Goal: Task Accomplishment & Management: Complete application form

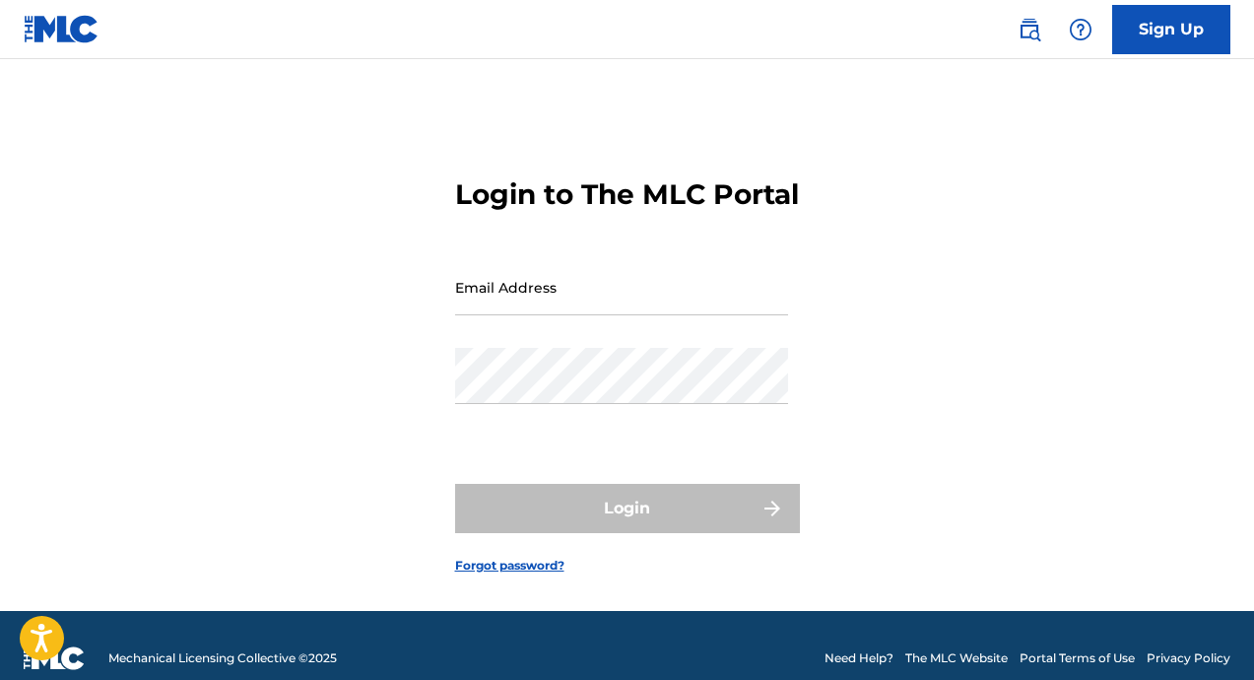
click at [602, 347] on div "Email Address" at bounding box center [621, 303] width 333 height 89
click at [602, 315] on input "Email Address" at bounding box center [621, 287] width 333 height 56
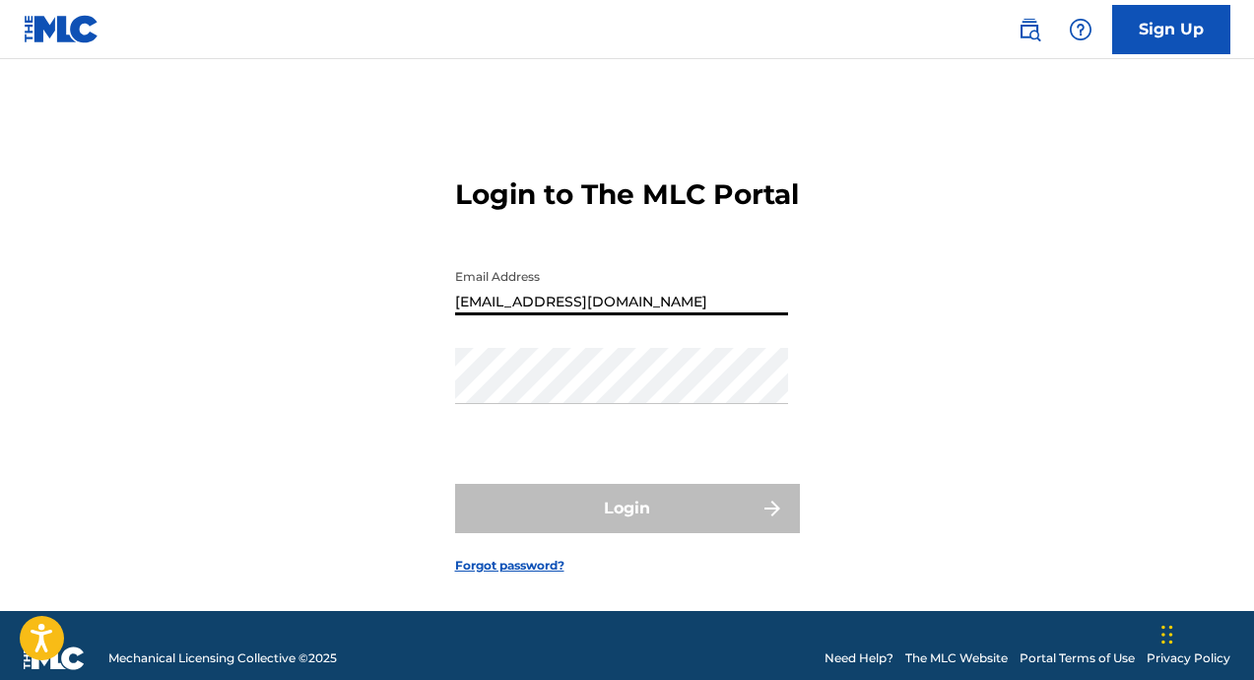
click at [603, 436] on div "Password" at bounding box center [621, 392] width 333 height 89
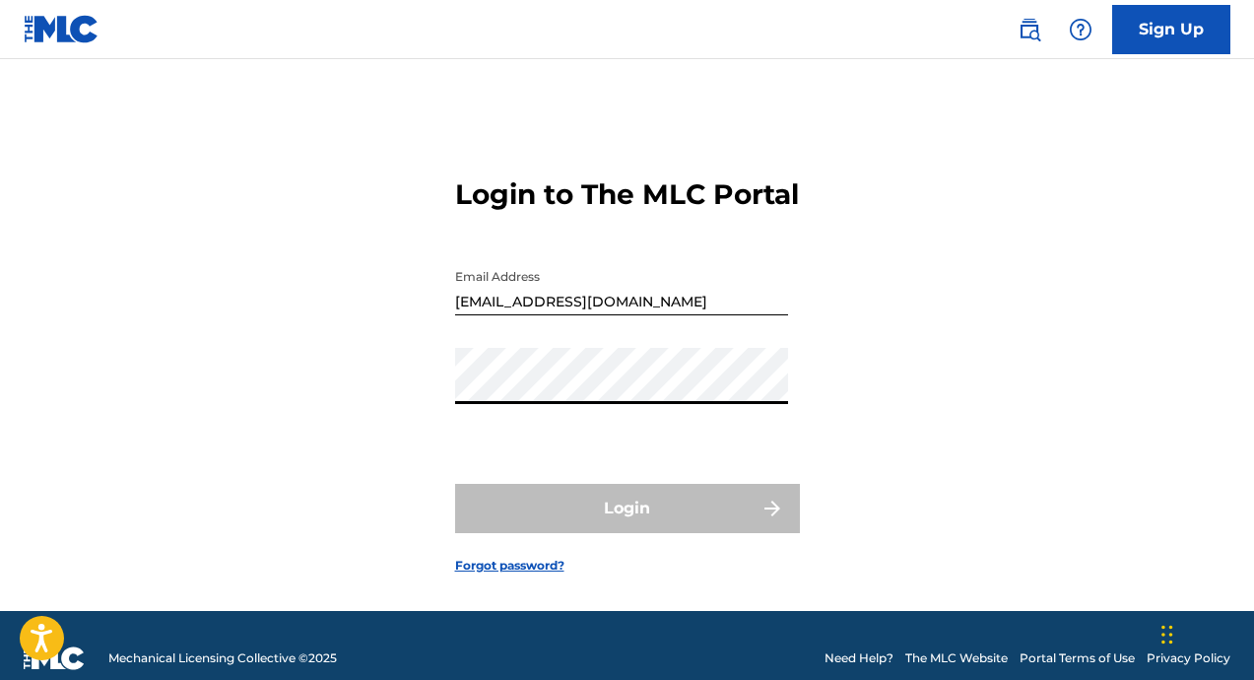
type input "[EMAIL_ADDRESS][DOMAIN_NAME]"
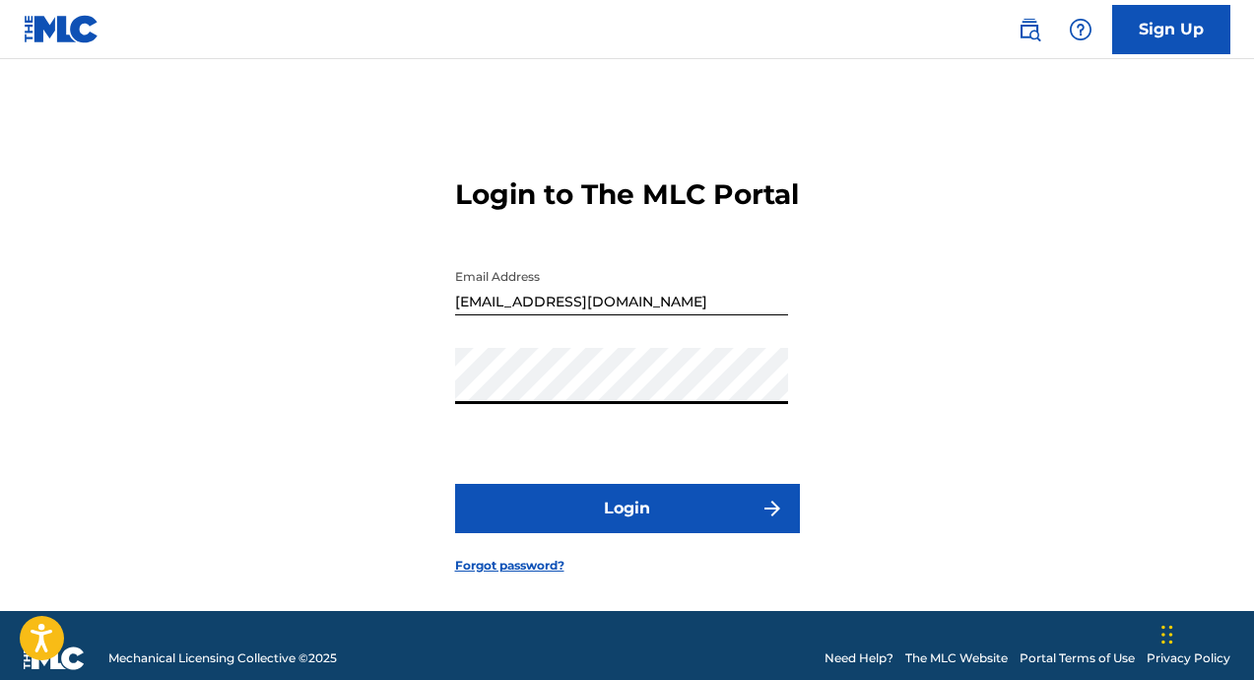
click at [565, 533] on button "Login" at bounding box center [627, 508] width 345 height 49
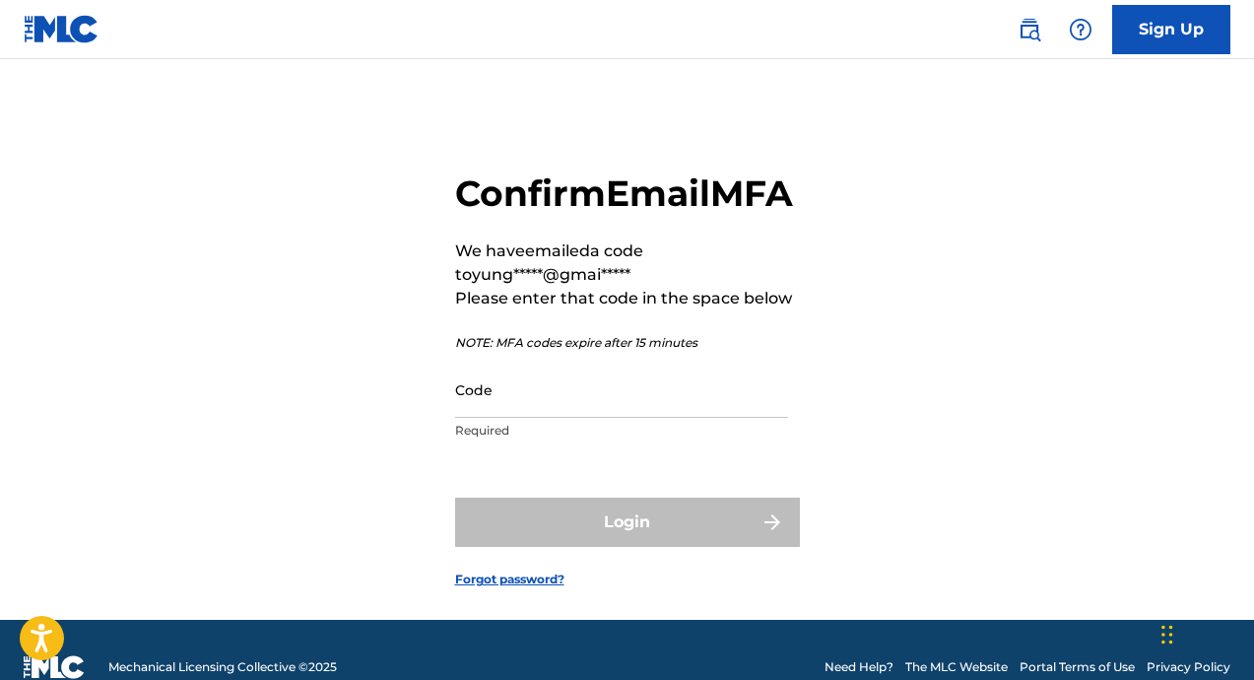
click at [549, 418] on input "Code" at bounding box center [621, 390] width 333 height 56
paste input "963898"
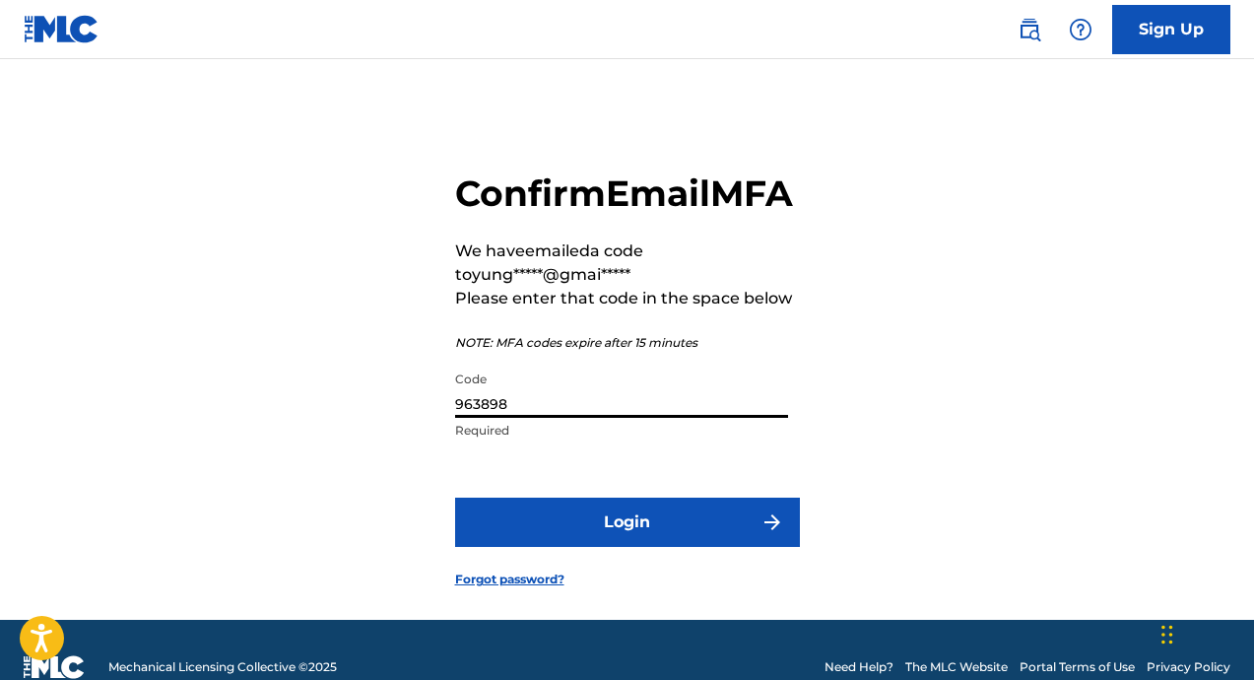
type input "963898"
click at [672, 547] on button "Login" at bounding box center [627, 522] width 345 height 49
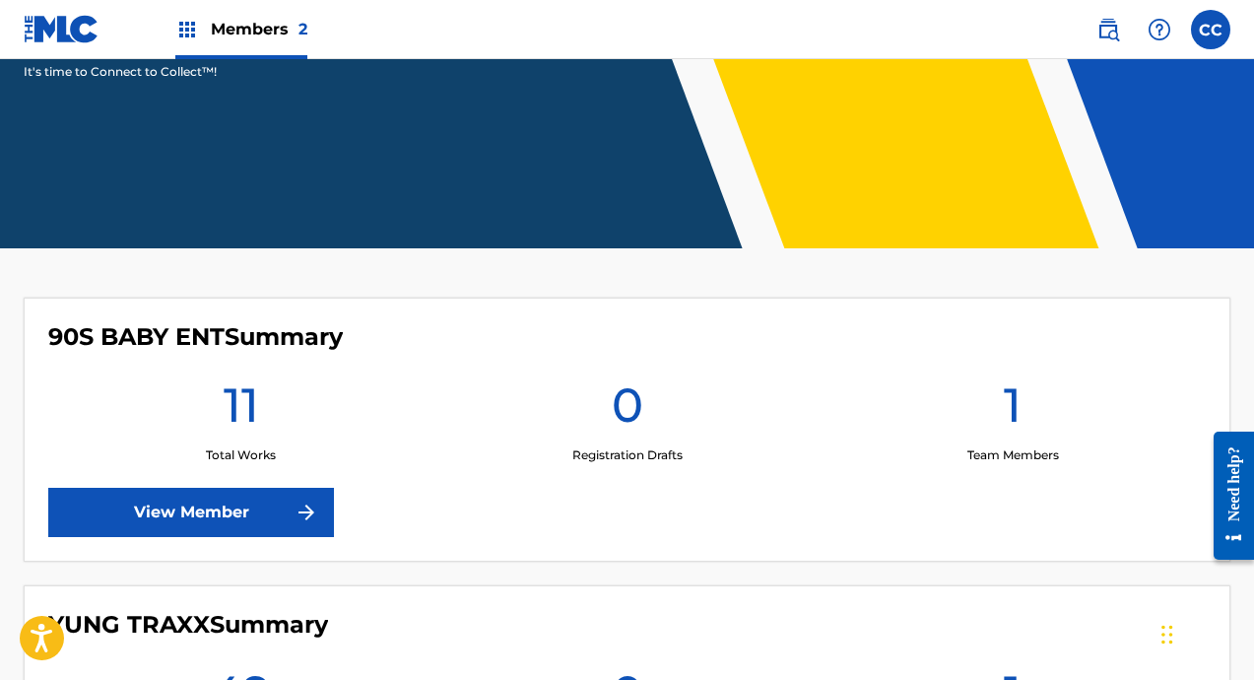
scroll to position [617, 0]
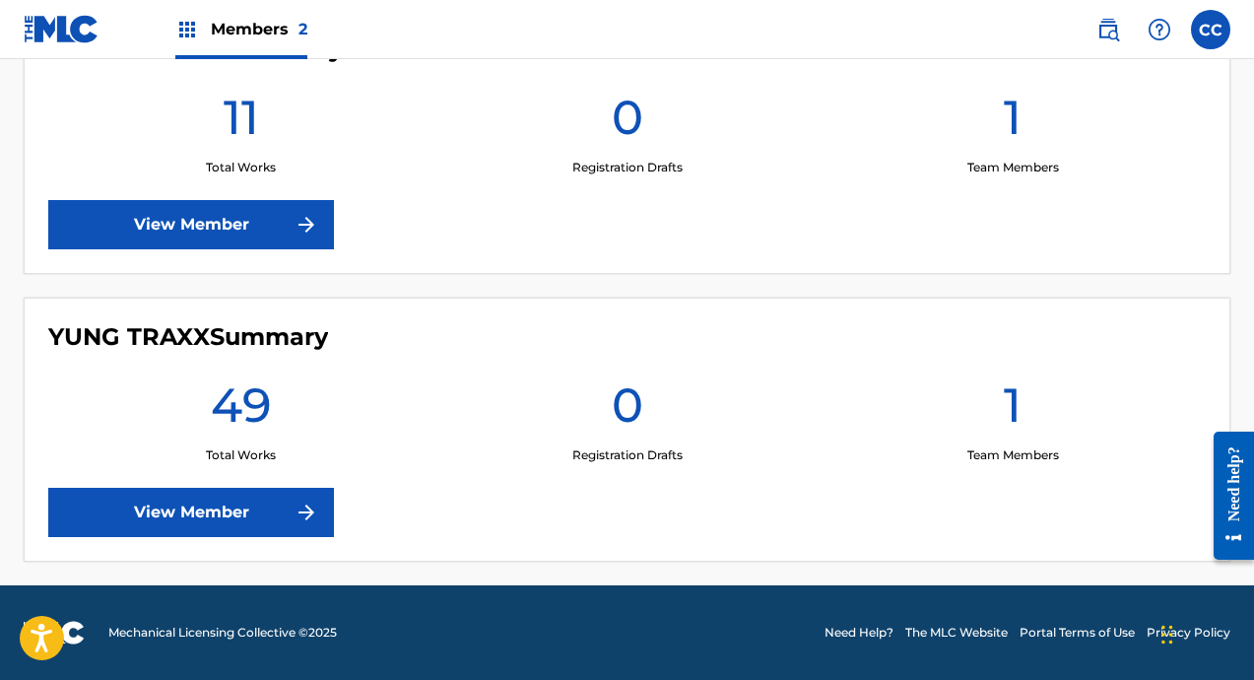
click at [306, 509] on img at bounding box center [307, 512] width 24 height 24
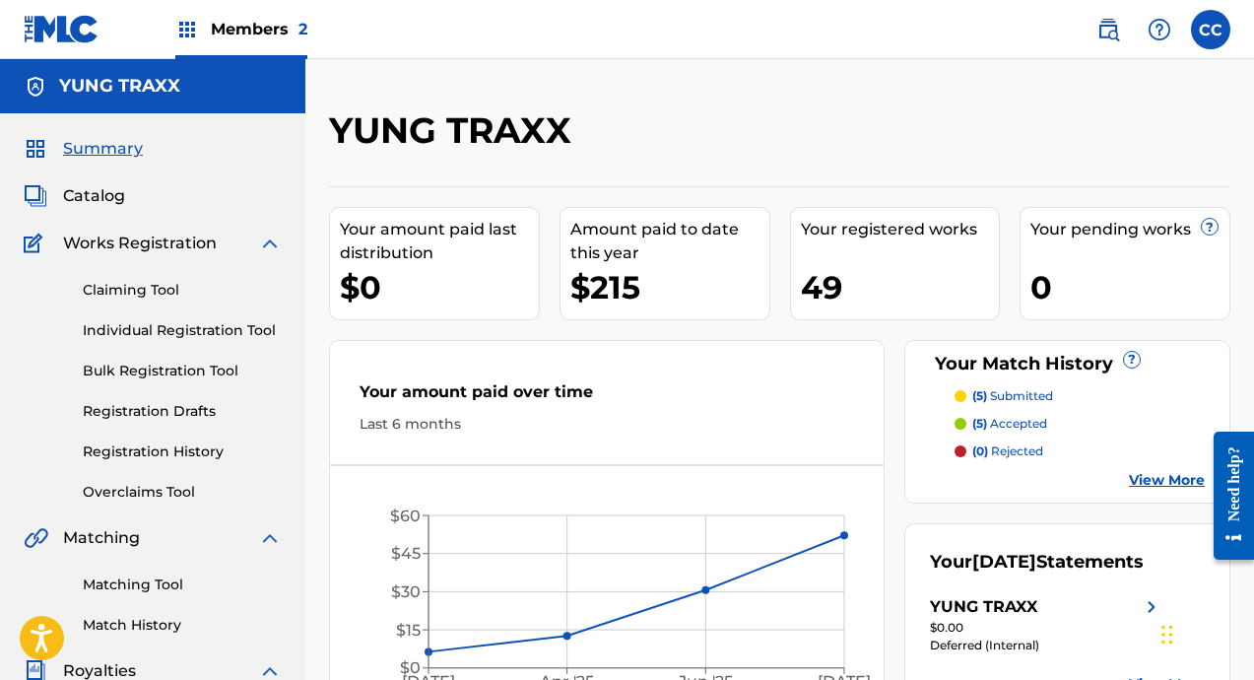
click at [1107, 34] on img at bounding box center [1109, 30] width 24 height 24
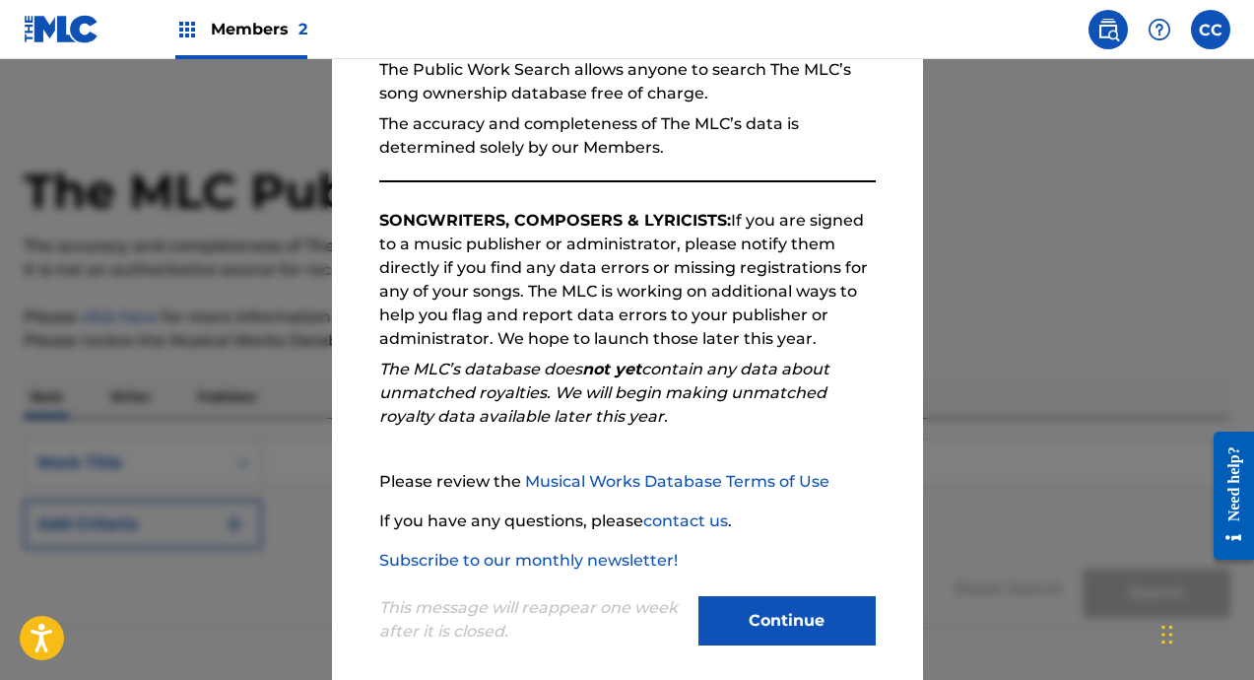
scroll to position [222, 0]
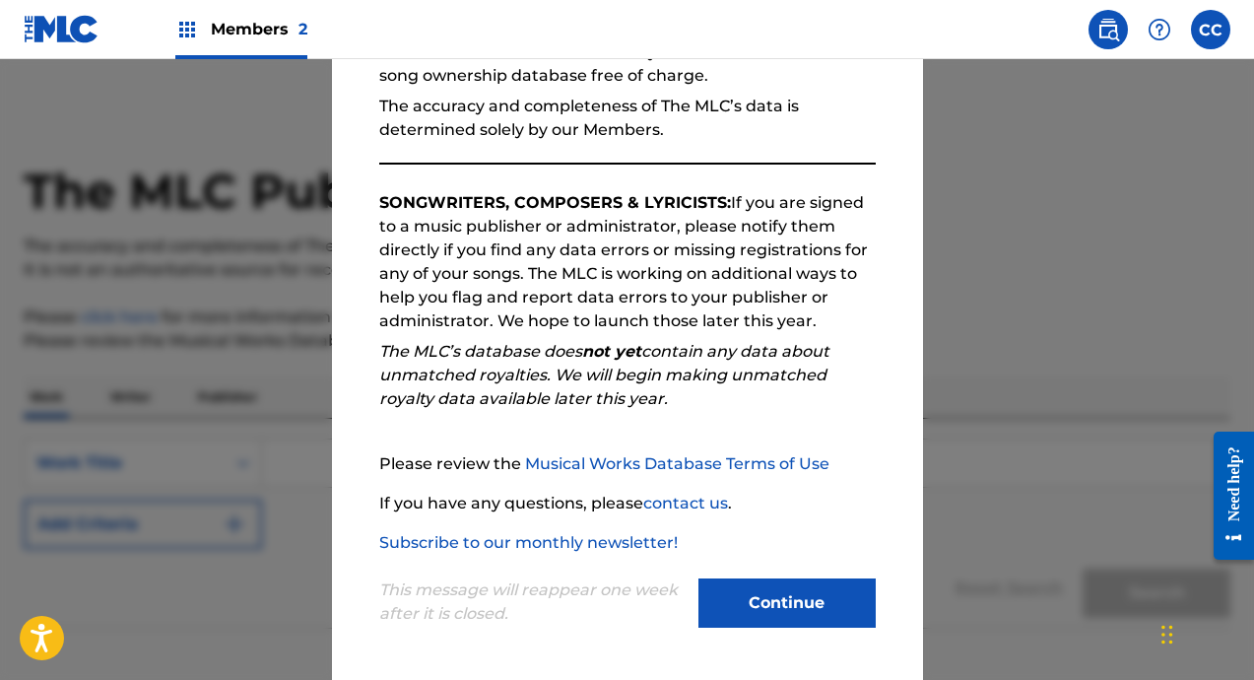
click at [773, 581] on button "Continue" at bounding box center [787, 602] width 177 height 49
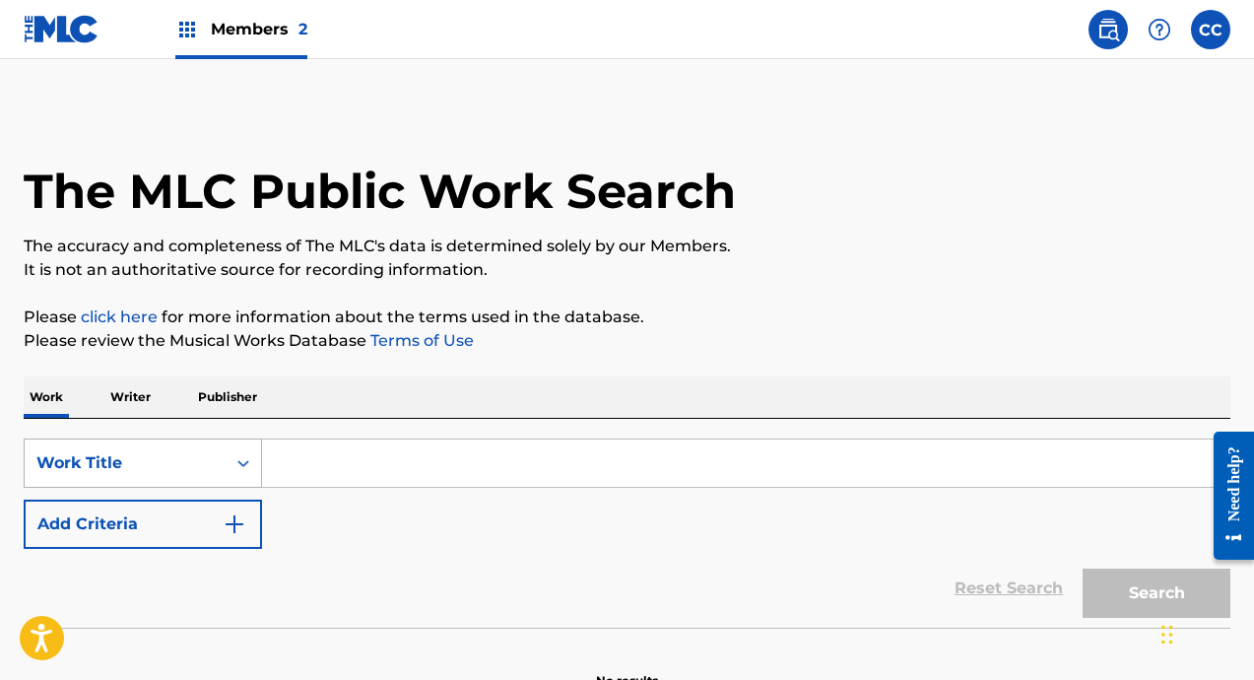
click at [235, 473] on div "Work Title" at bounding box center [143, 462] width 238 height 49
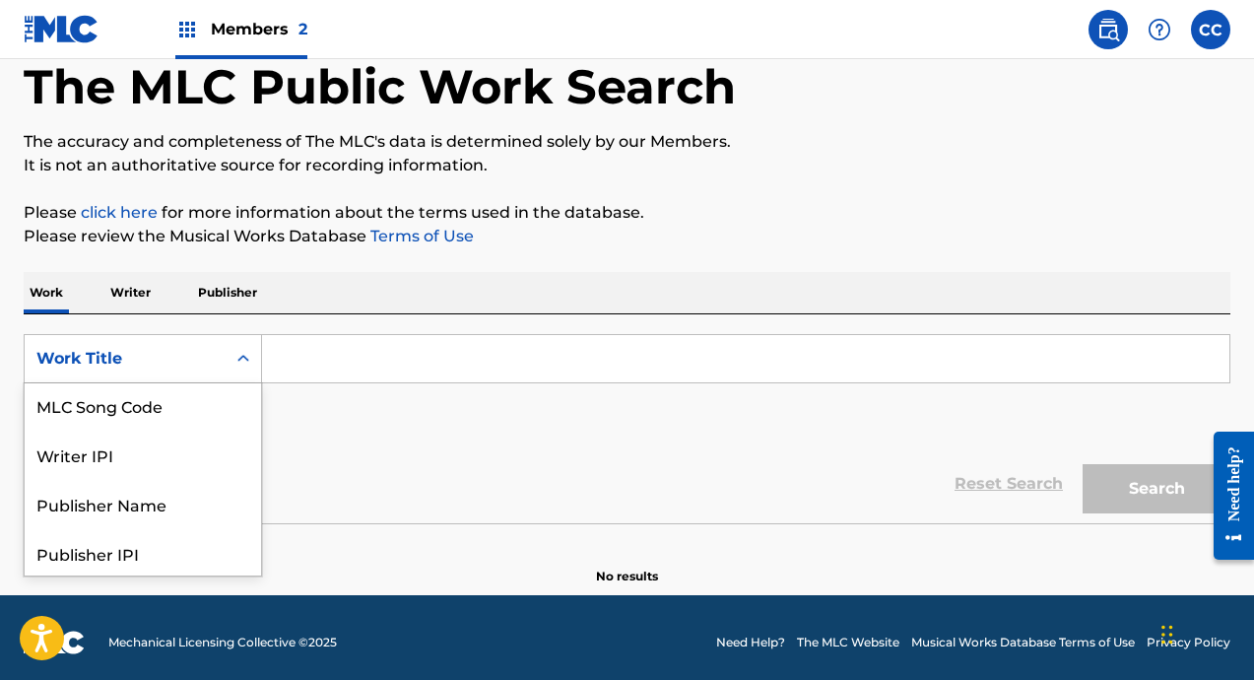
scroll to position [202, 0]
click at [151, 552] on div "Work Title" at bounding box center [143, 550] width 236 height 49
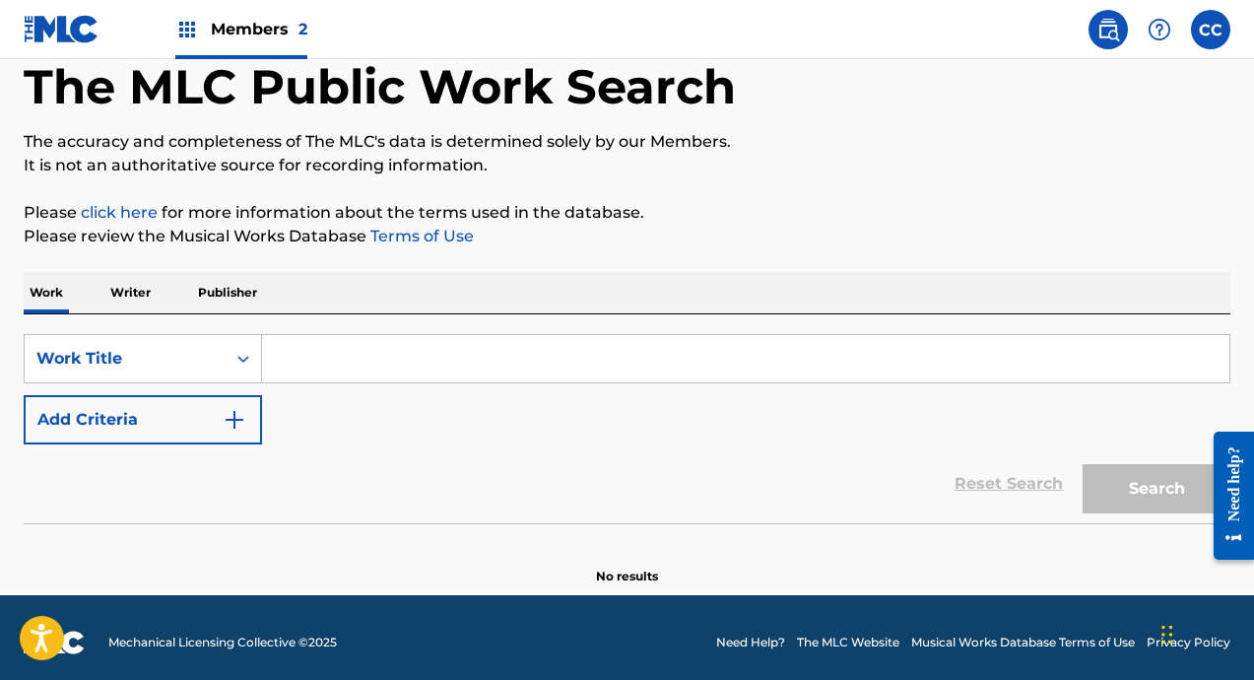
click at [298, 363] on input "Search Form" at bounding box center [745, 358] width 967 height 47
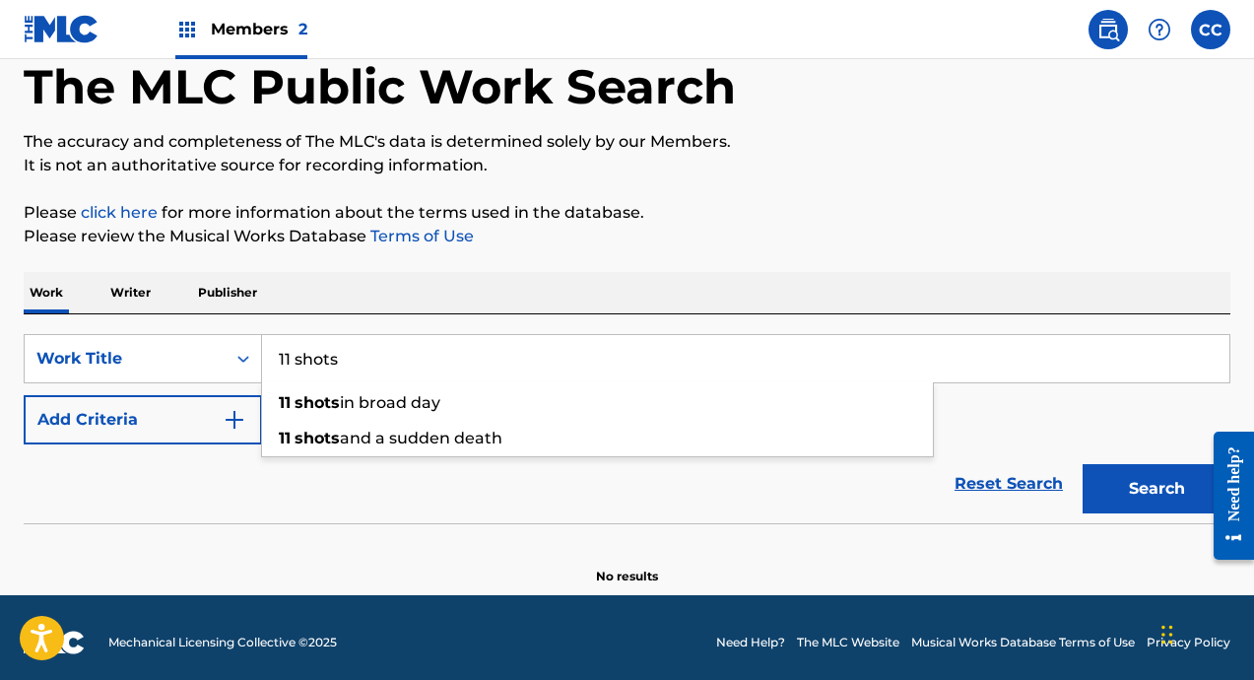
type input "11 shots"
click at [490, 256] on div "The MLC Public Work Search The accuracy and completeness of The MLC's data is d…" at bounding box center [627, 294] width 1254 height 581
click at [1115, 487] on button "Search" at bounding box center [1157, 488] width 148 height 49
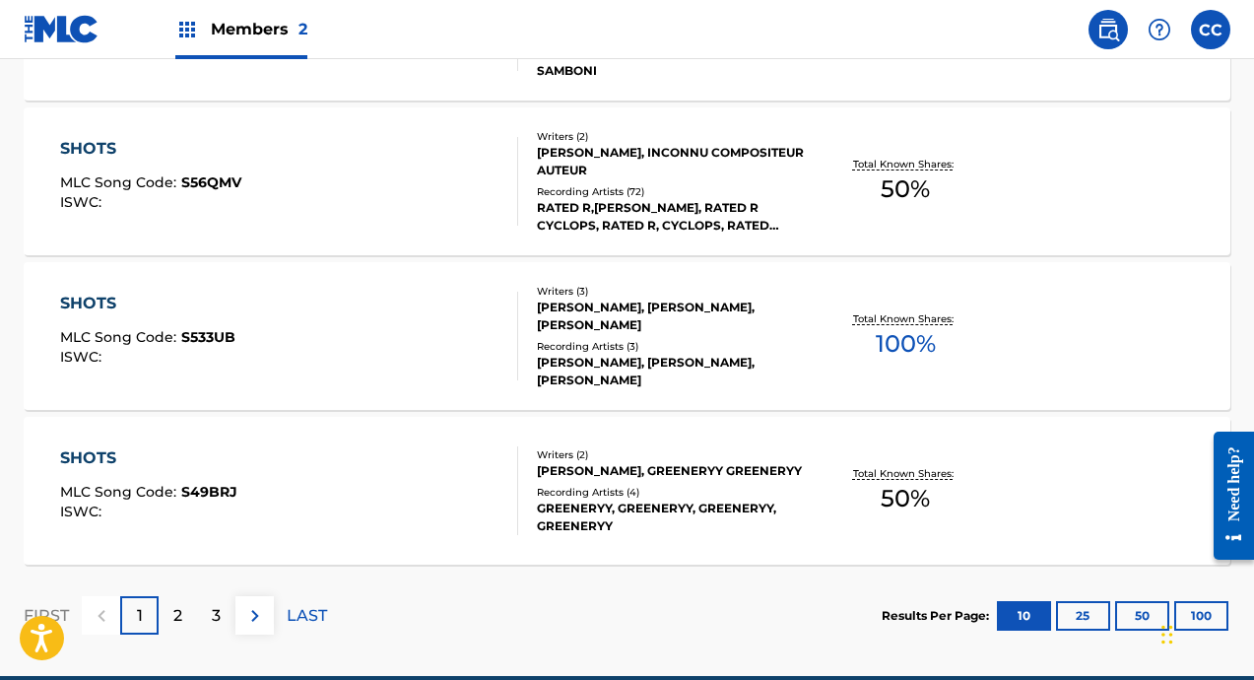
scroll to position [1732, 0]
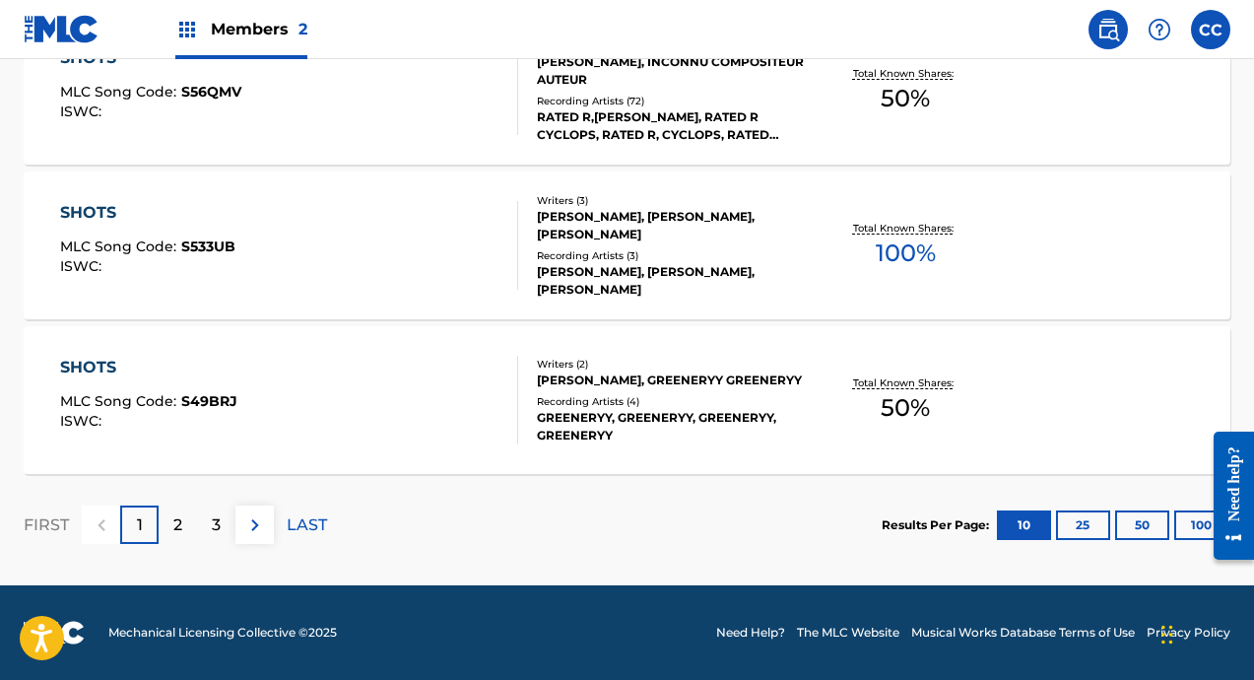
click at [1086, 519] on button "25" at bounding box center [1083, 525] width 54 height 30
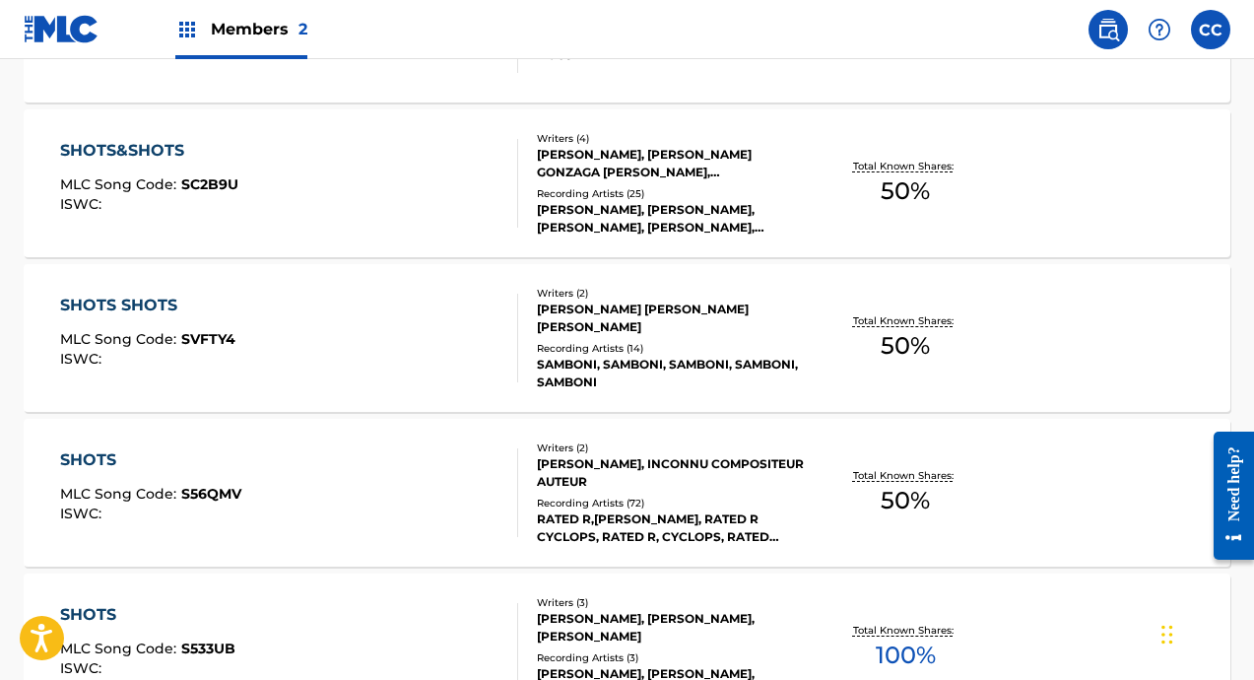
scroll to position [0, 0]
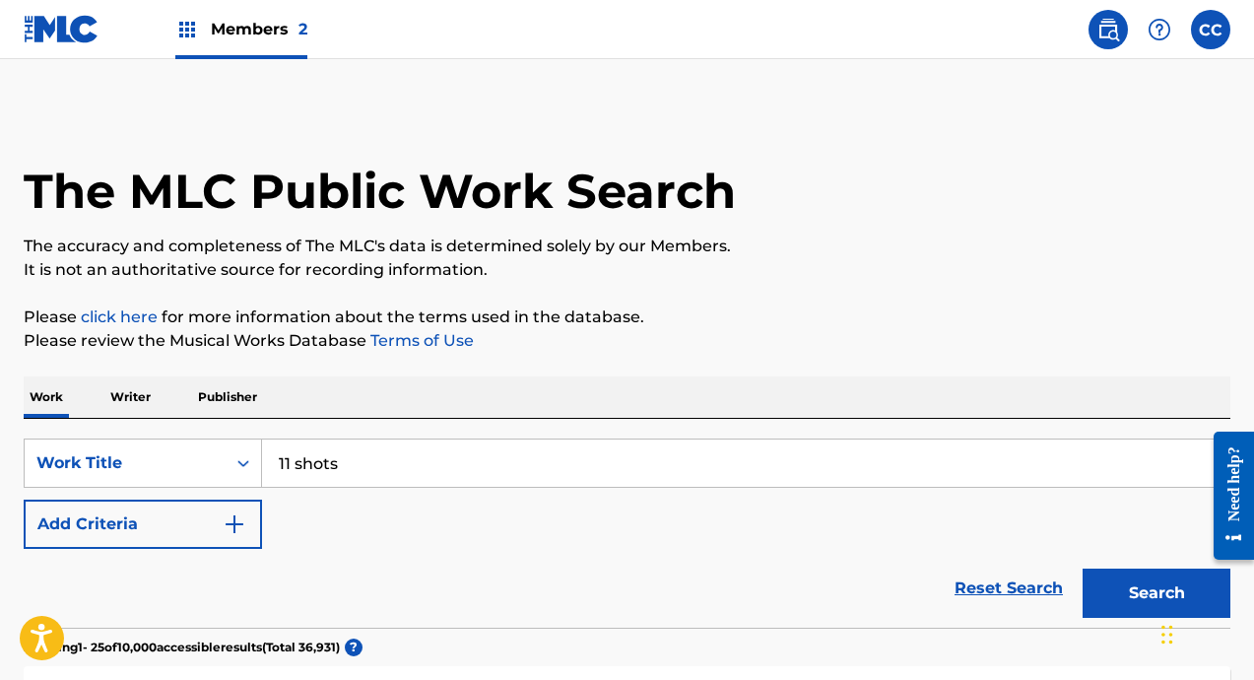
click at [432, 466] on input "11 shots" at bounding box center [745, 462] width 967 height 47
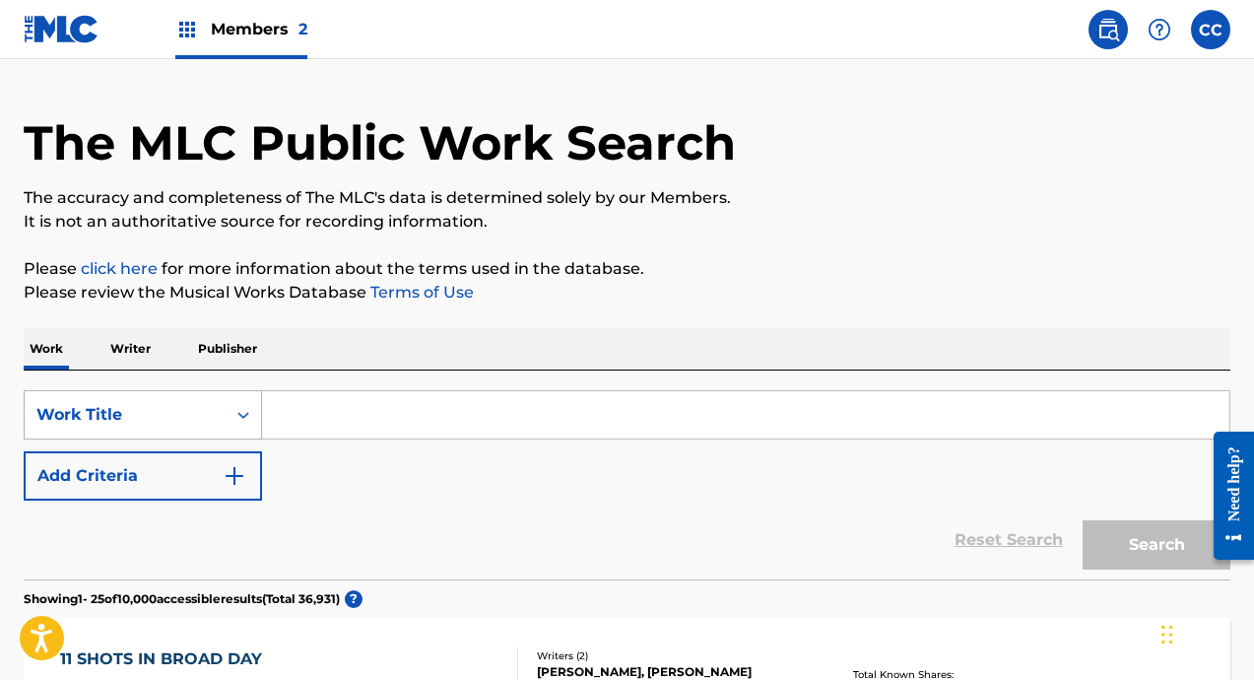
click at [216, 439] on div "Work Title" at bounding box center [143, 414] width 238 height 49
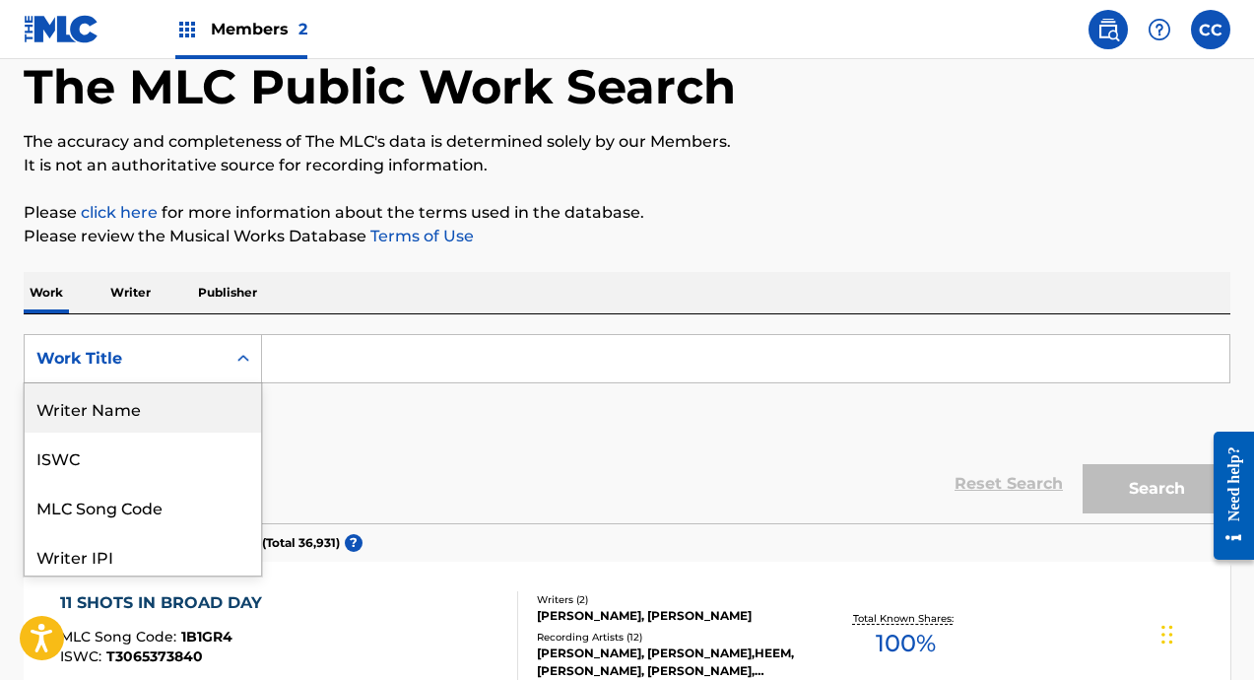
click at [210, 419] on div "Writer Name" at bounding box center [143, 407] width 236 height 49
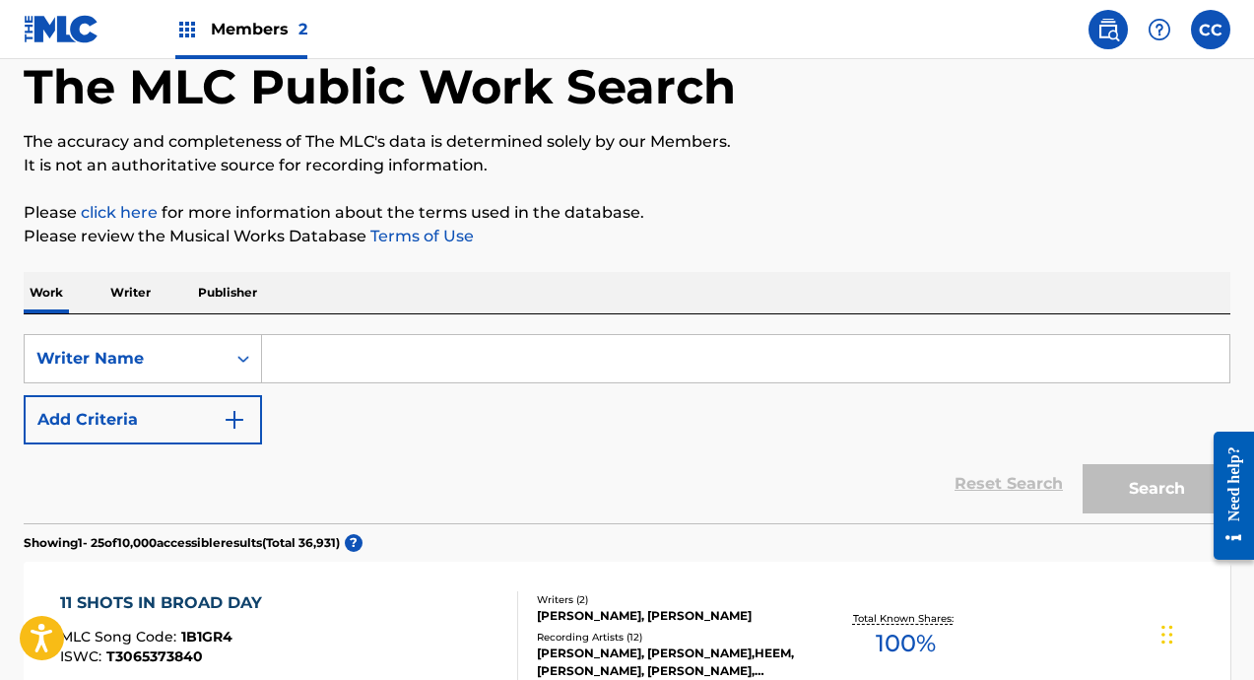
click at [303, 371] on input "Search Form" at bounding box center [745, 358] width 967 height 47
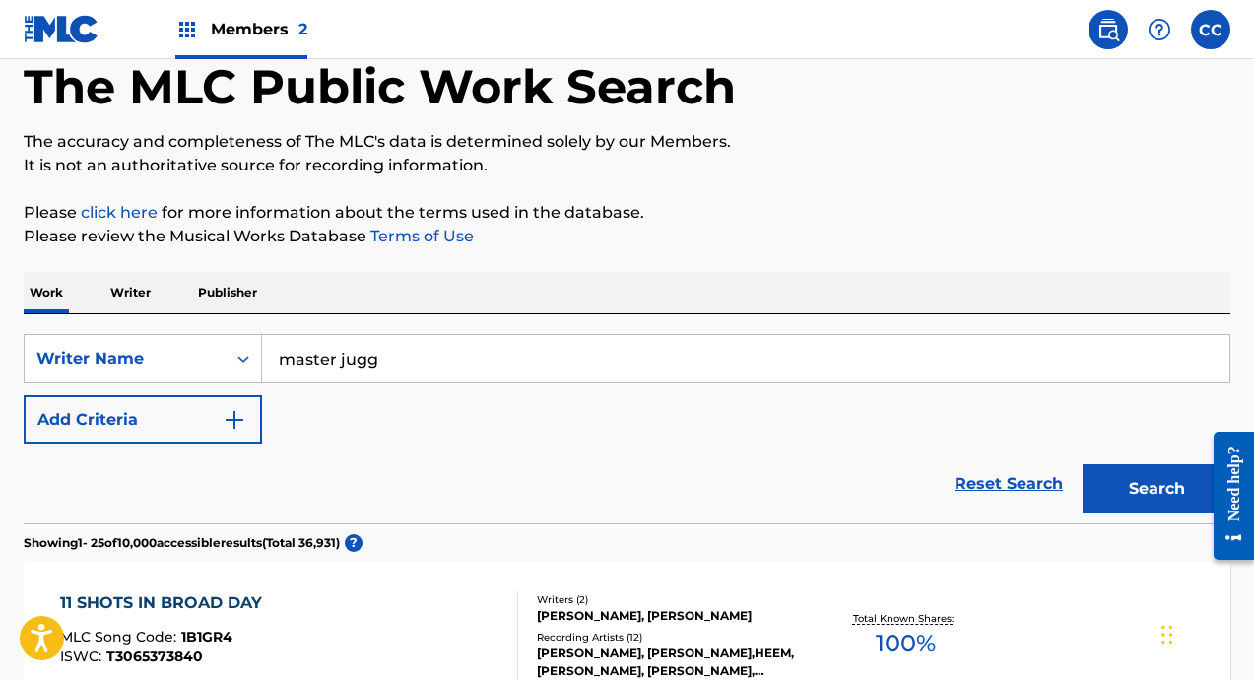
click at [1083, 464] on button "Search" at bounding box center [1157, 488] width 148 height 49
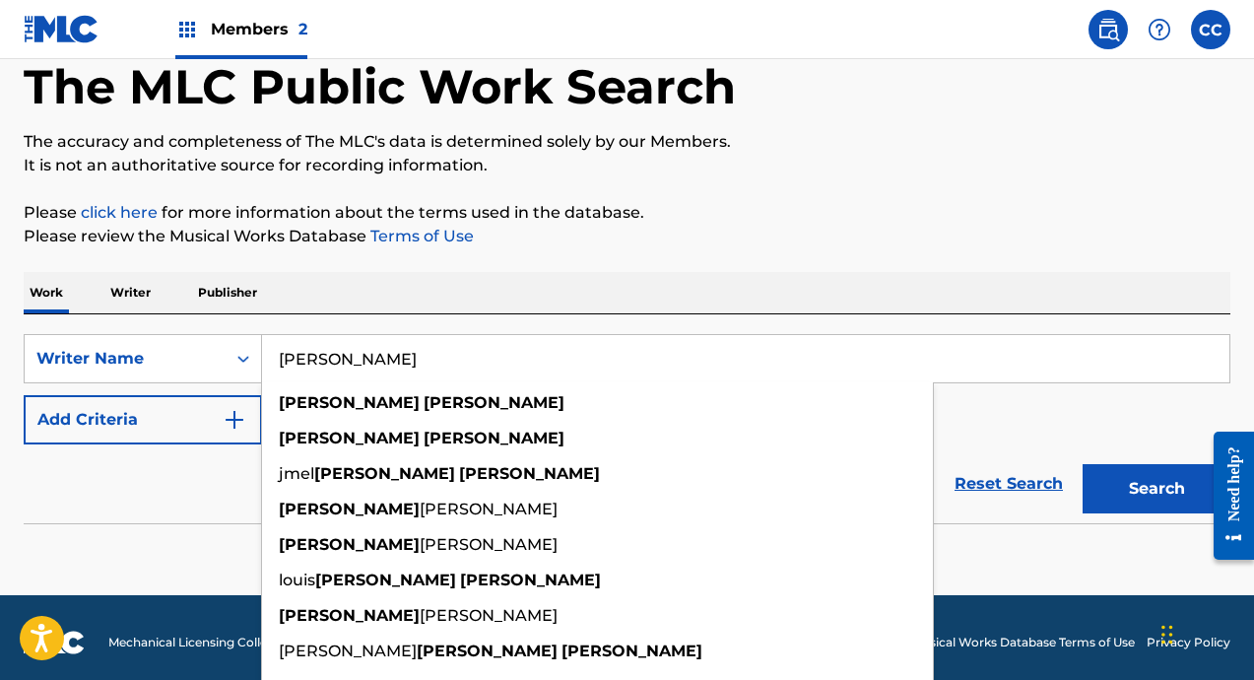
type input "[PERSON_NAME]"
click at [1083, 464] on button "Search" at bounding box center [1157, 488] width 148 height 49
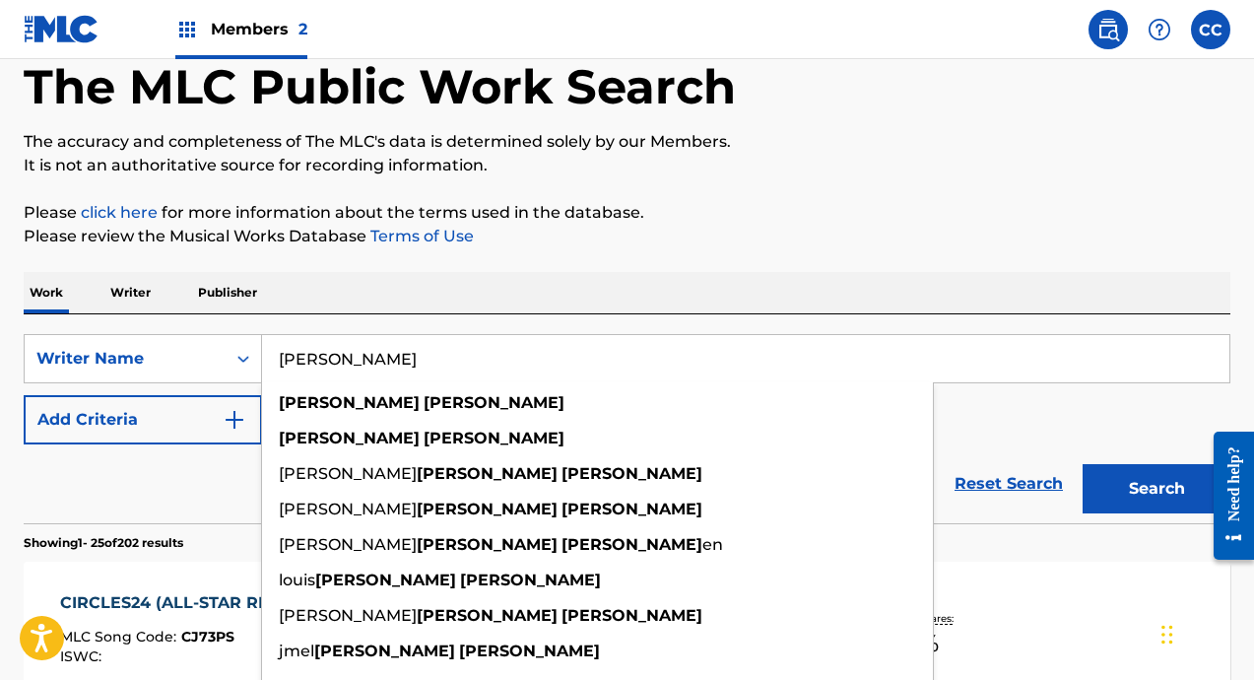
click at [400, 299] on div "Work Writer Publisher" at bounding box center [627, 292] width 1207 height 41
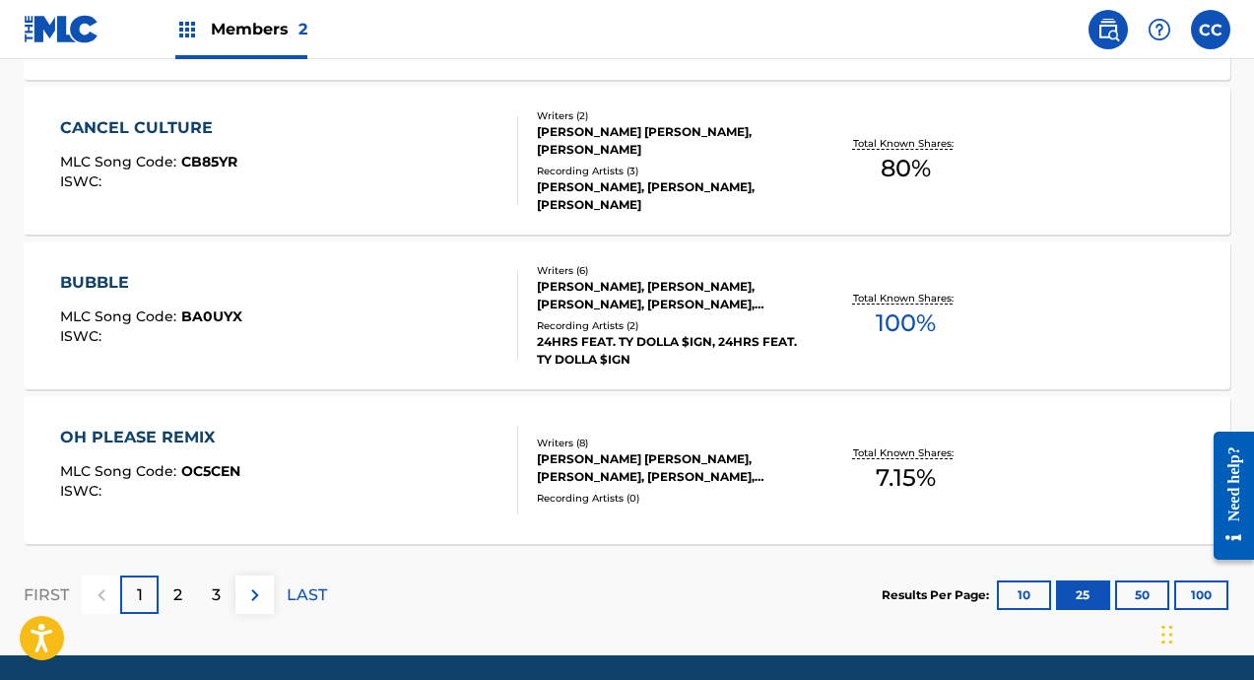
scroll to position [3538, 0]
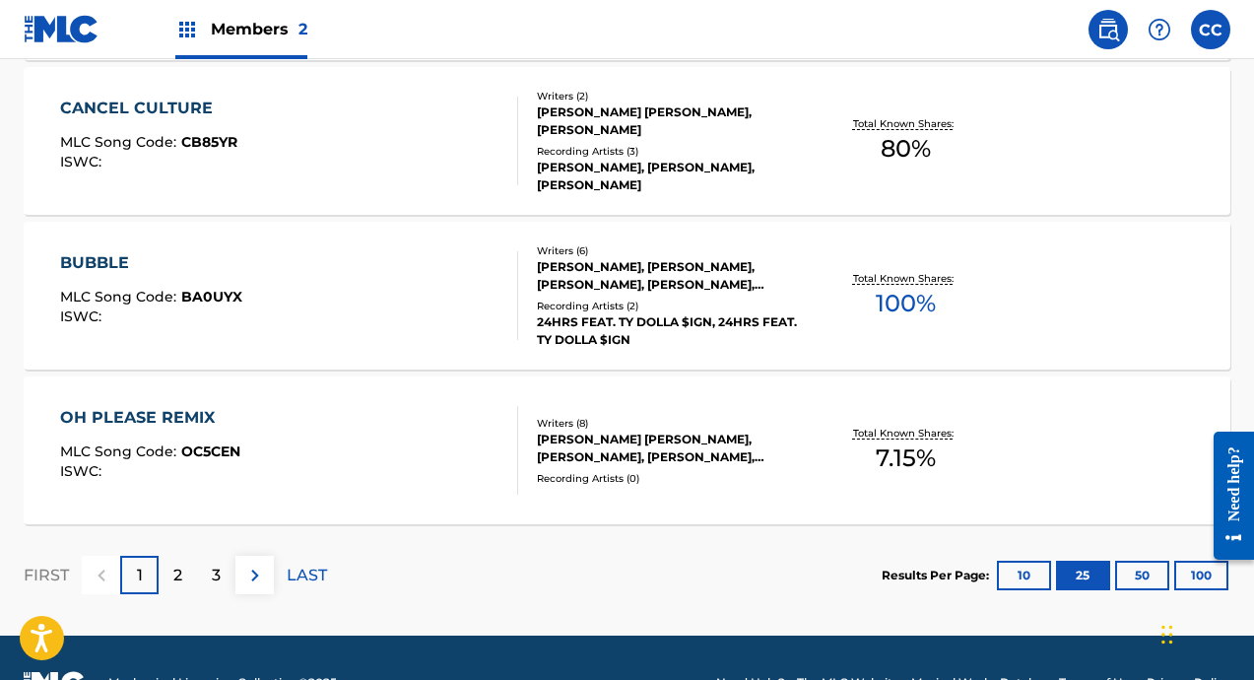
click at [187, 564] on div "2" at bounding box center [178, 575] width 38 height 38
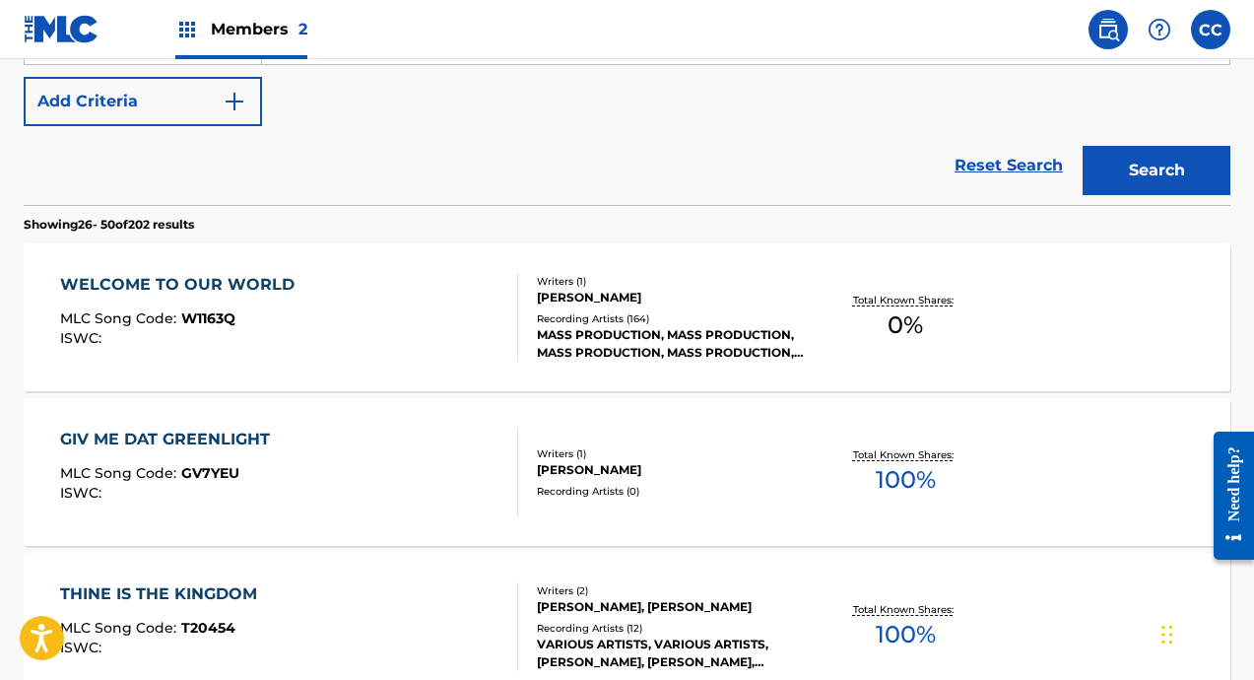
scroll to position [414, 0]
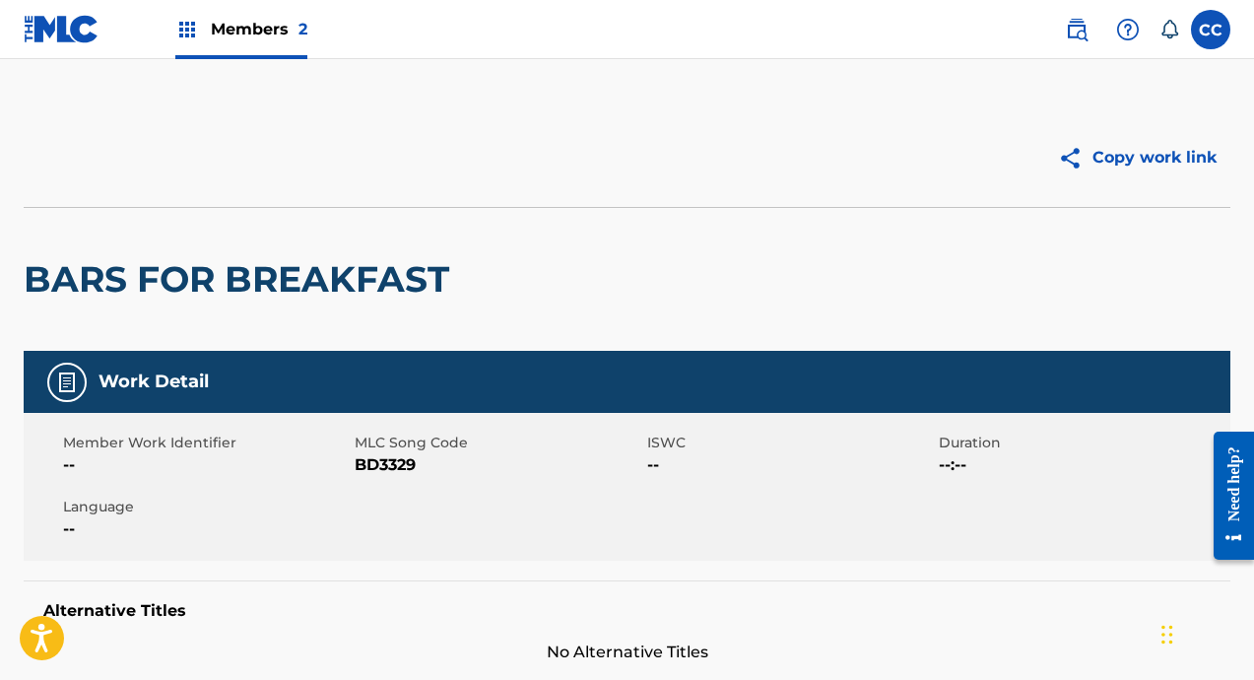
click at [1206, 33] on label at bounding box center [1210, 29] width 39 height 39
click at [1211, 30] on input "CC Christopher Currie yungtraxx@gmail.com Notification Preferences Profile Log …" at bounding box center [1211, 30] width 0 height 0
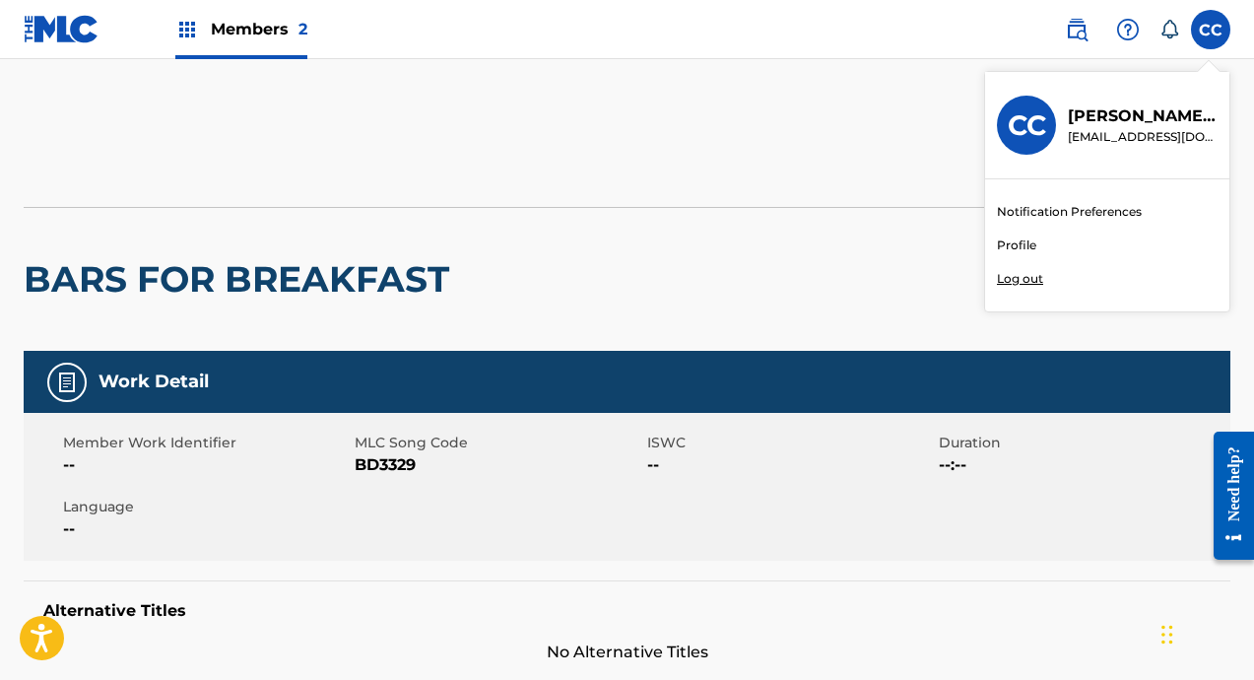
click at [673, 171] on div "Copy work link" at bounding box center [930, 157] width 604 height 49
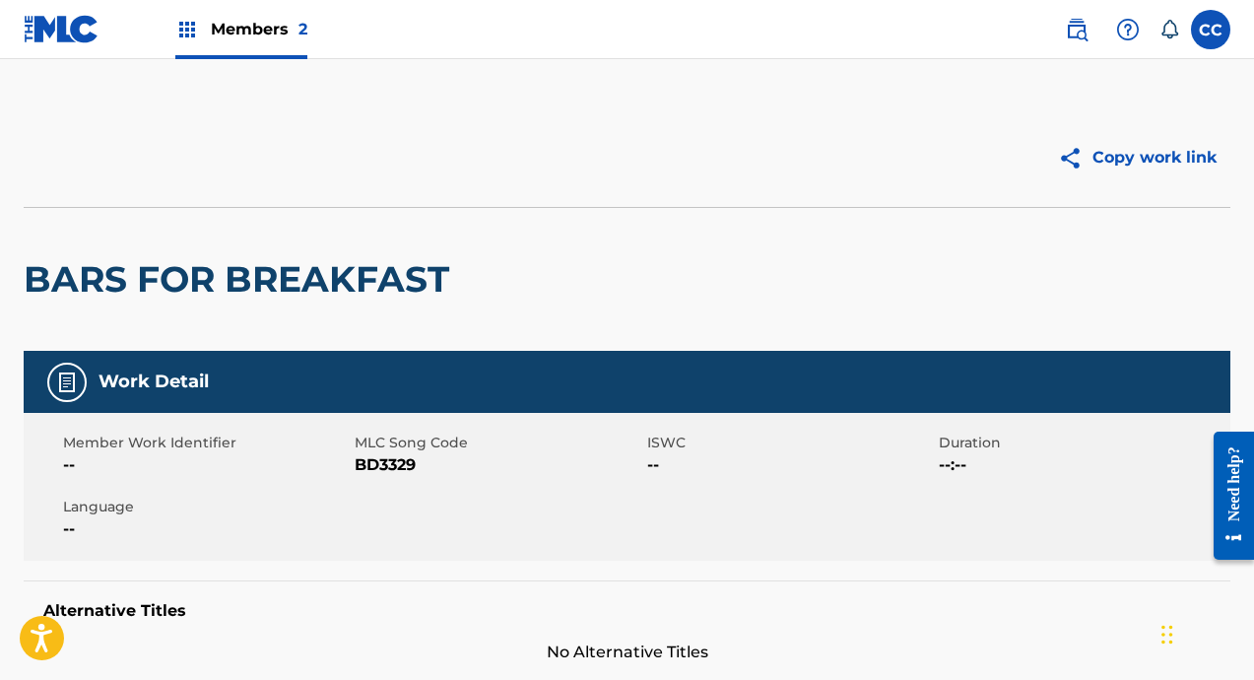
click at [1219, 22] on label at bounding box center [1210, 29] width 39 height 39
click at [1211, 30] on input "CC Christopher Currie yungtraxx@gmail.com Notification Preferences Profile Log …" at bounding box center [1211, 30] width 0 height 0
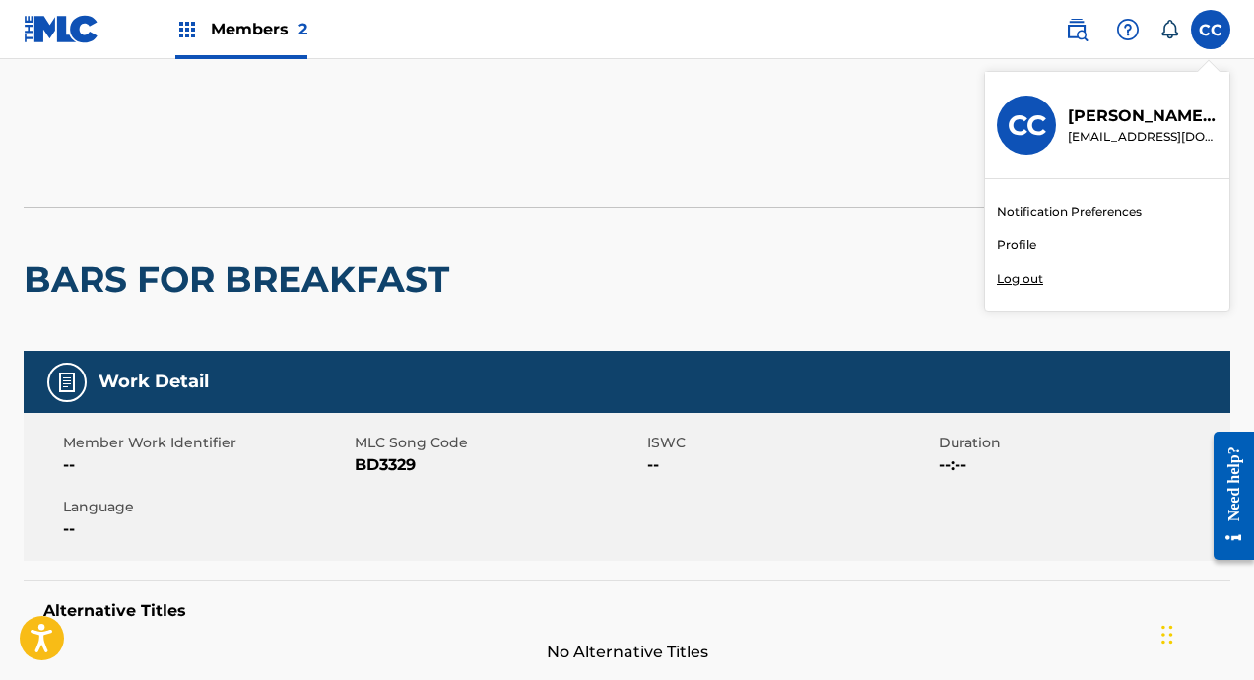
click at [1015, 280] on p "Log out" at bounding box center [1020, 279] width 46 height 18
click at [1211, 30] on input "CC Christopher Currie yungtraxx@gmail.com Notification Preferences Profile Log …" at bounding box center [1211, 30] width 0 height 0
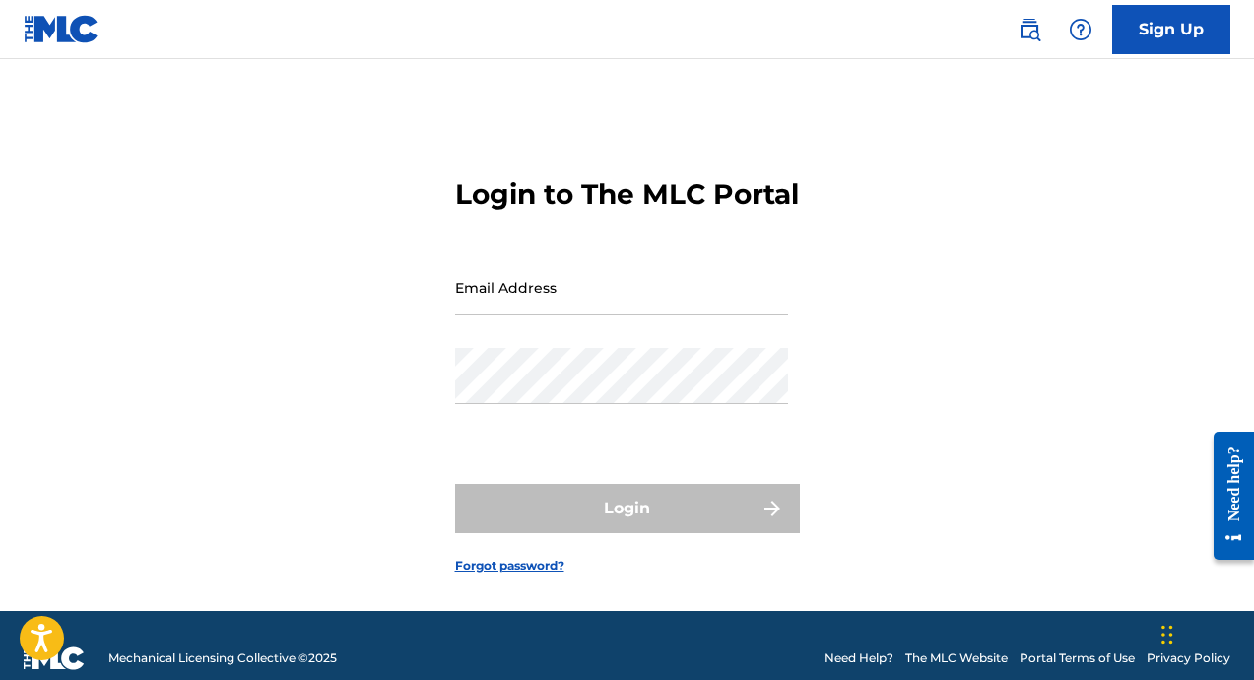
click at [1142, 33] on link "Sign Up" at bounding box center [1171, 29] width 118 height 49
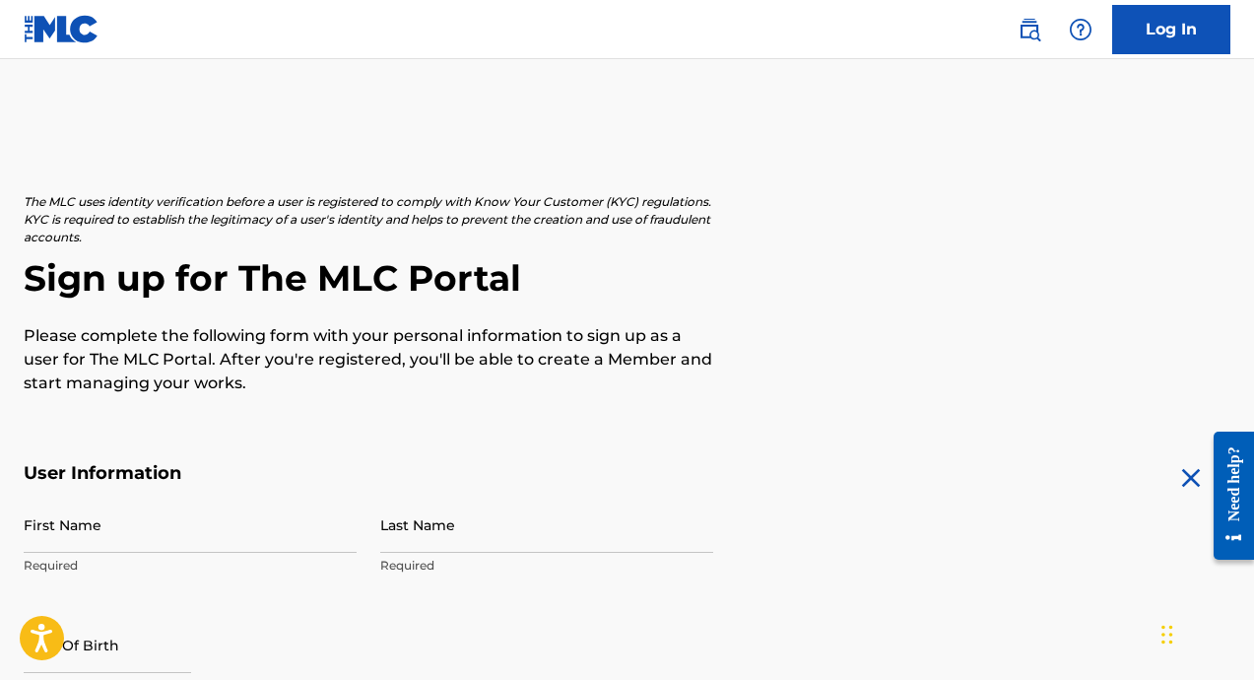
type input "[EMAIL_ADDRESS][DOMAIN_NAME]"
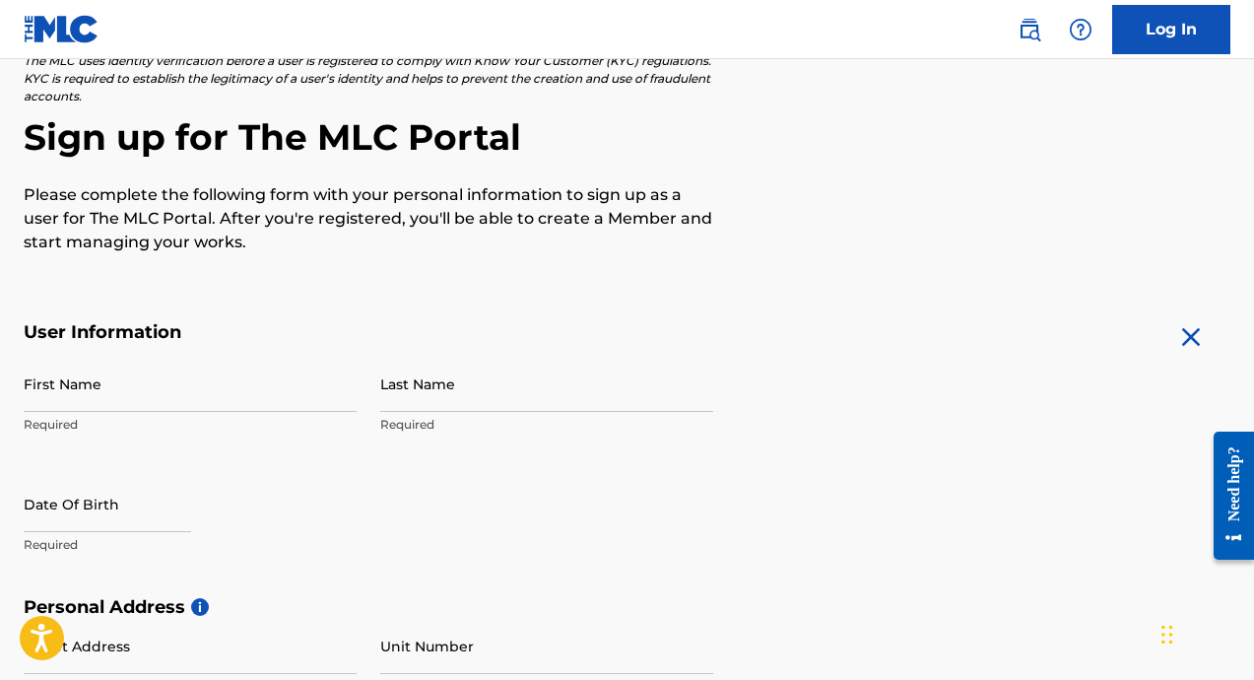
scroll to position [142, 0]
click at [170, 398] on input "First Name" at bounding box center [190, 383] width 333 height 56
type input "Tyrone"
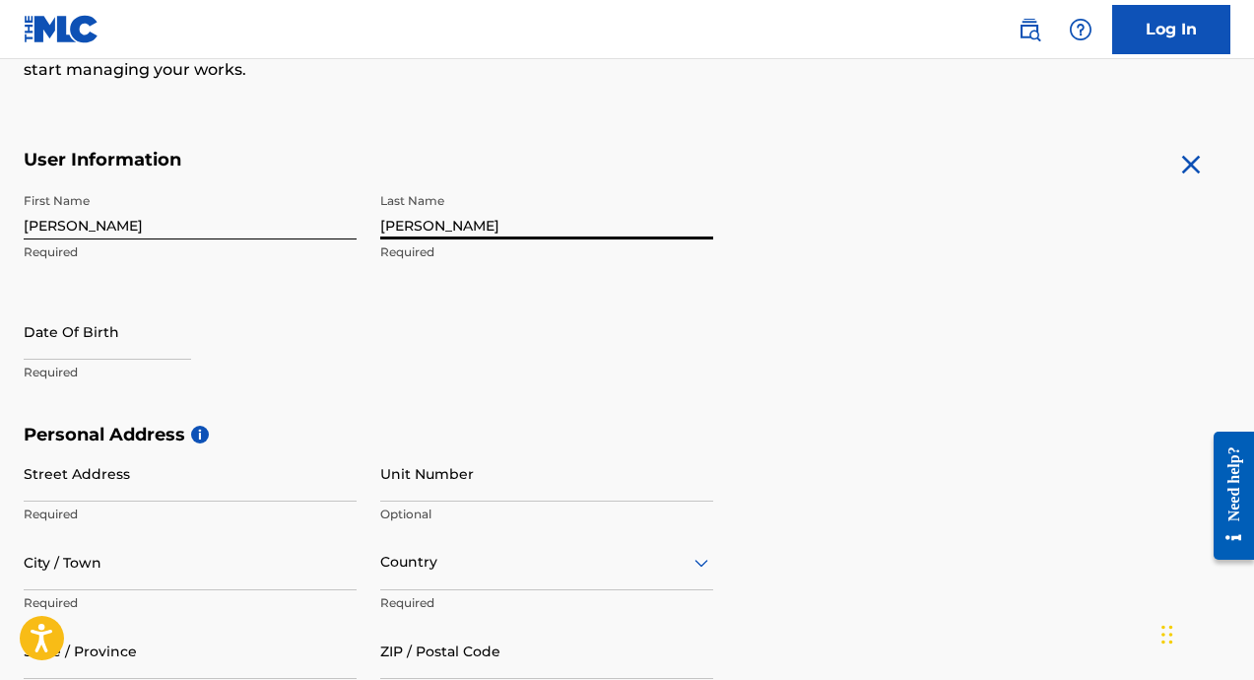
scroll to position [324, 0]
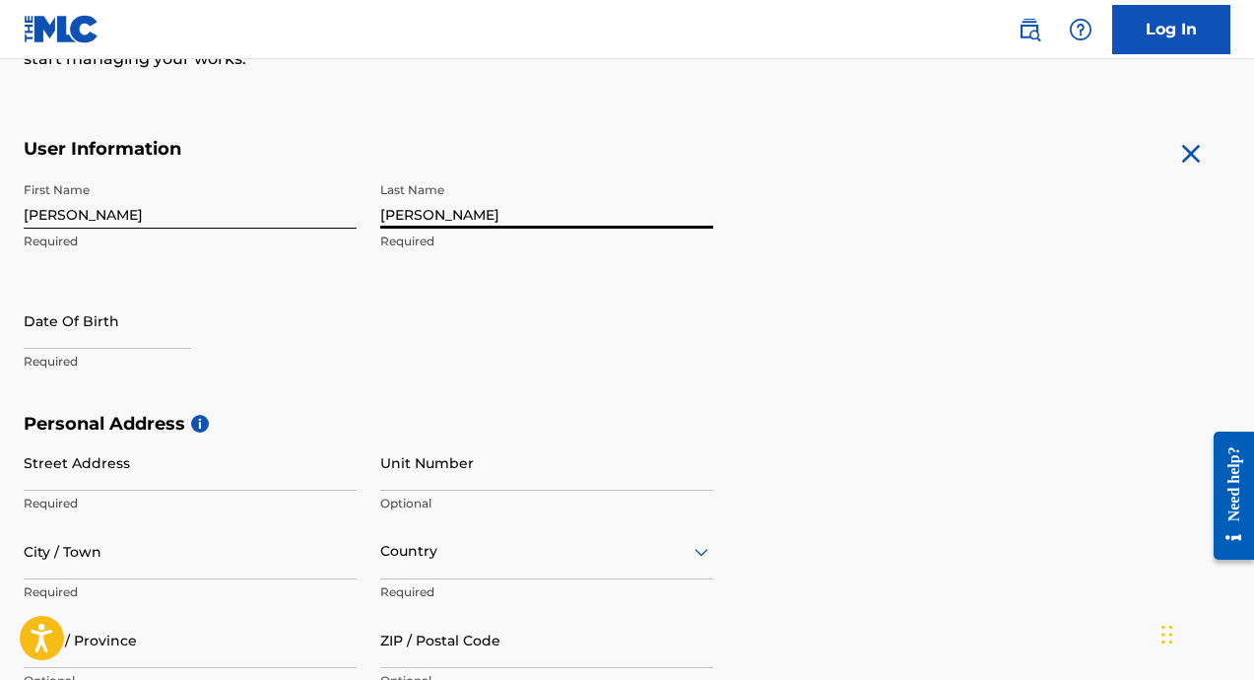
type input "Williams"
click at [116, 329] on input "text" at bounding box center [107, 321] width 167 height 56
select select "7"
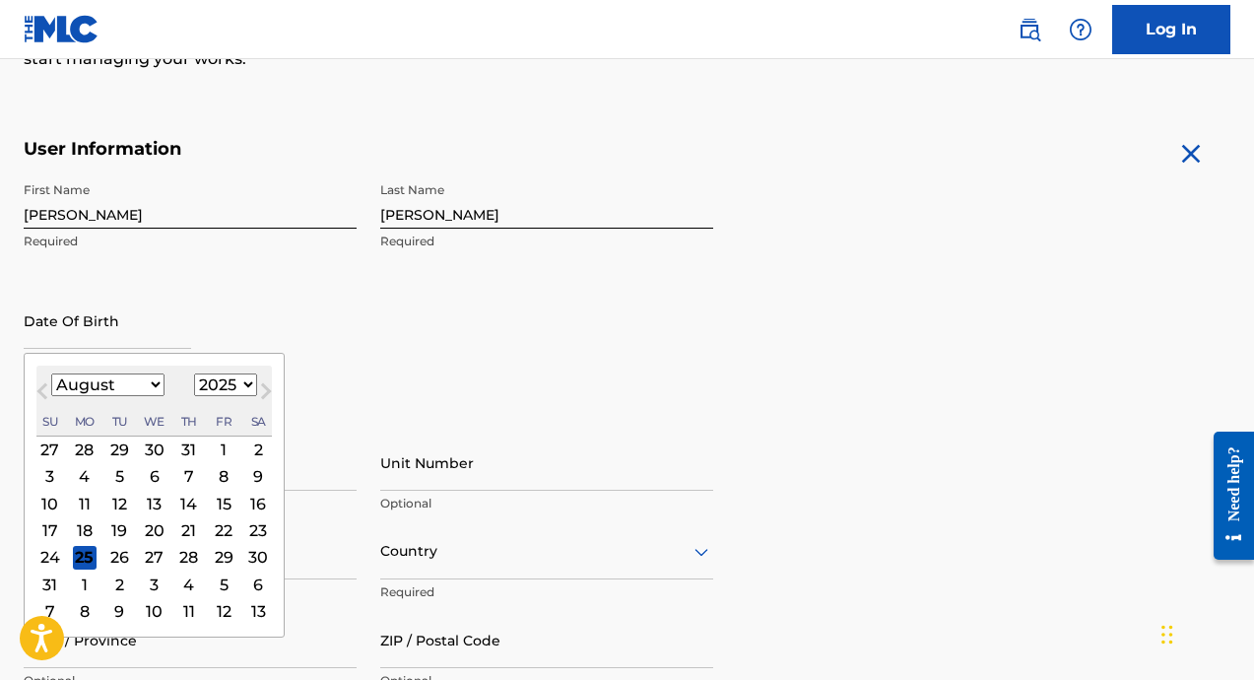
click at [203, 377] on select "1899 1900 1901 1902 1903 1904 1905 1906 1907 1908 1909 1910 1911 1912 1913 1914…" at bounding box center [225, 384] width 63 height 23
select select "1999"
click at [141, 382] on select "January February March April May June July August September October November De…" at bounding box center [107, 384] width 113 height 23
select select "11"
click at [156, 497] on div "15" at bounding box center [155, 504] width 24 height 24
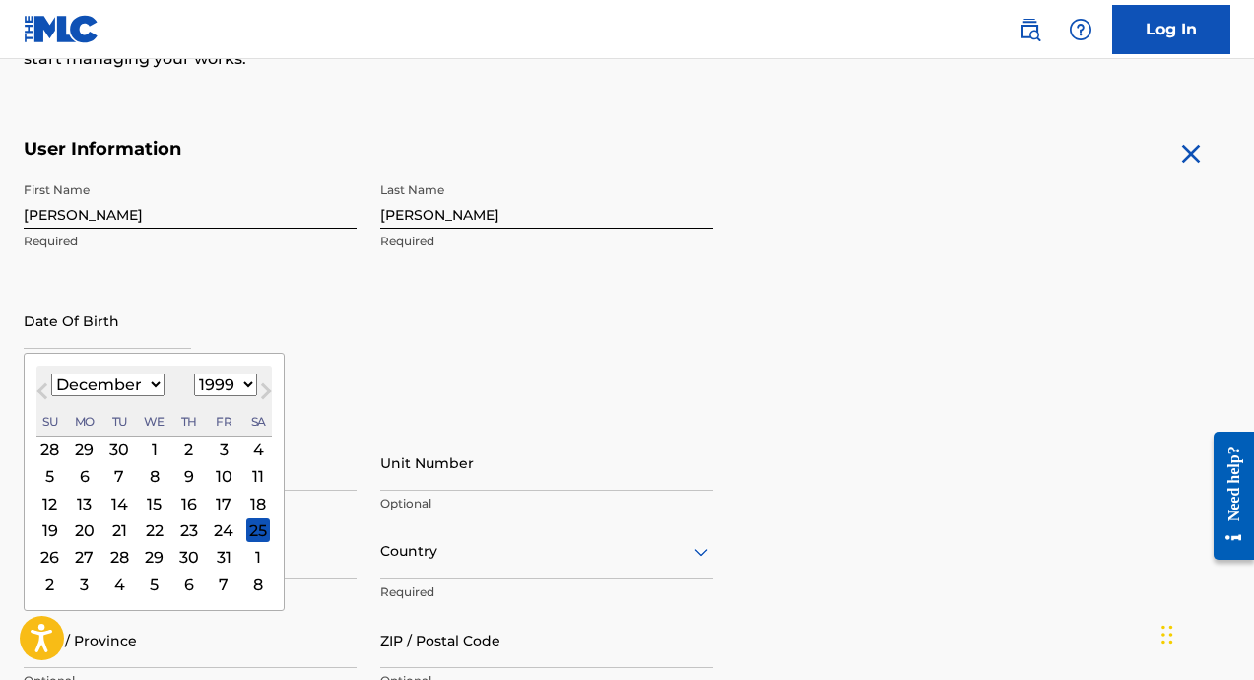
type input "December 15 1999"
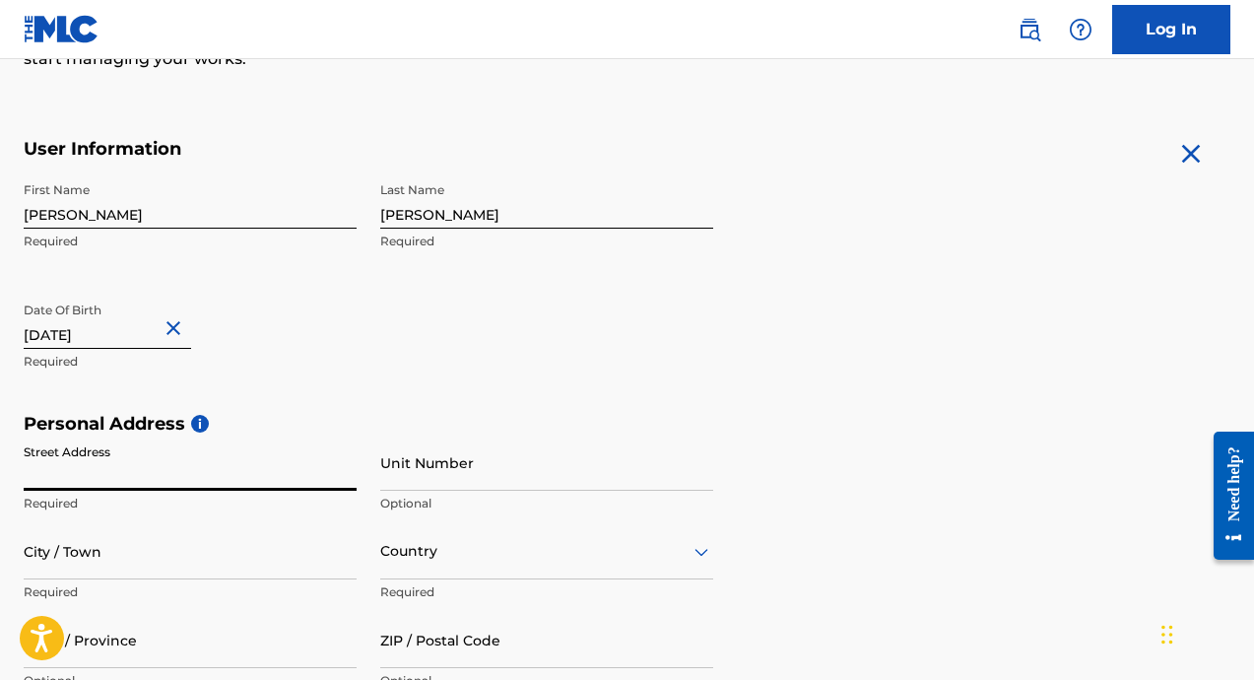
click at [176, 473] on input "Street Address" at bounding box center [190, 462] width 333 height 56
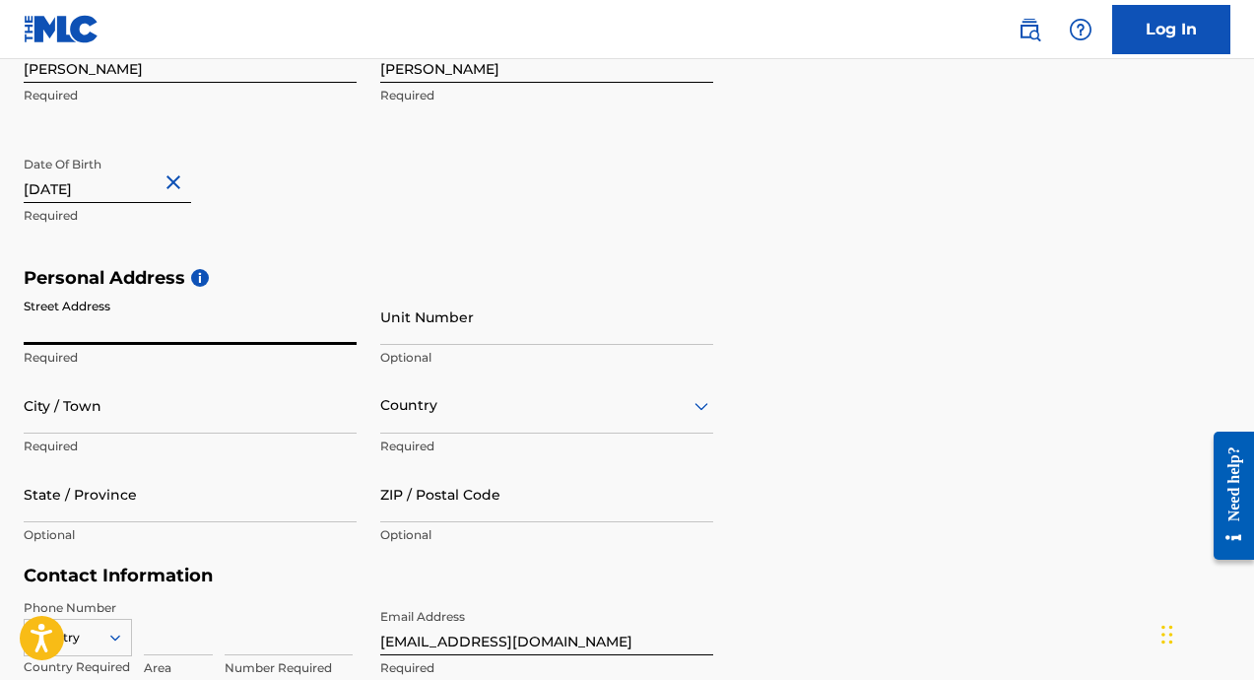
scroll to position [477, 0]
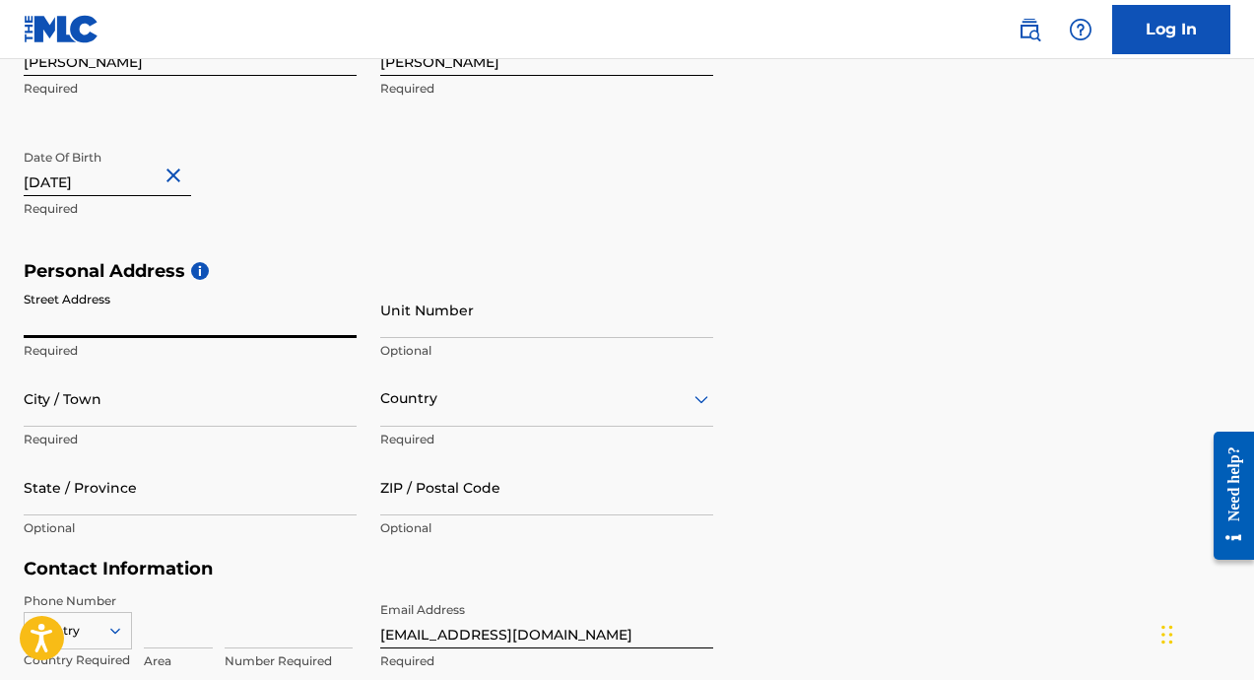
click at [183, 323] on input "Street Address" at bounding box center [190, 310] width 333 height 56
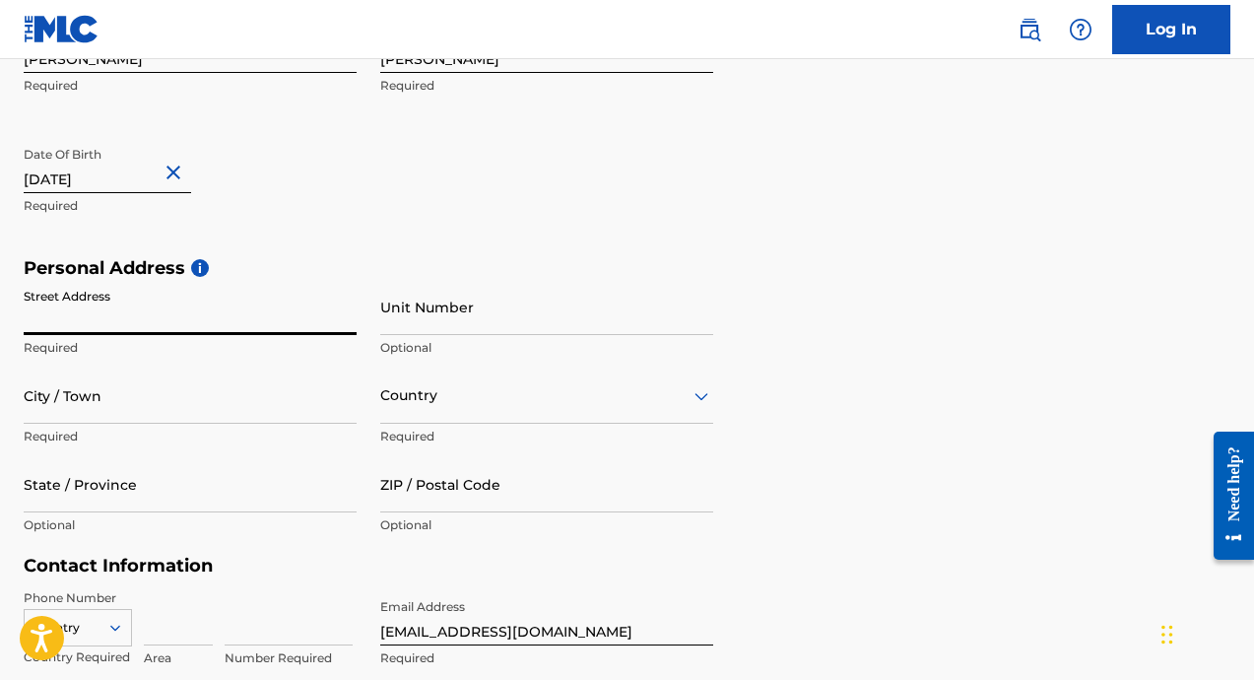
paste input "2669 Kirby Rd Estates"
type input "2669 Kirby Rd Estates"
click at [219, 420] on input "City / Town" at bounding box center [190, 395] width 333 height 56
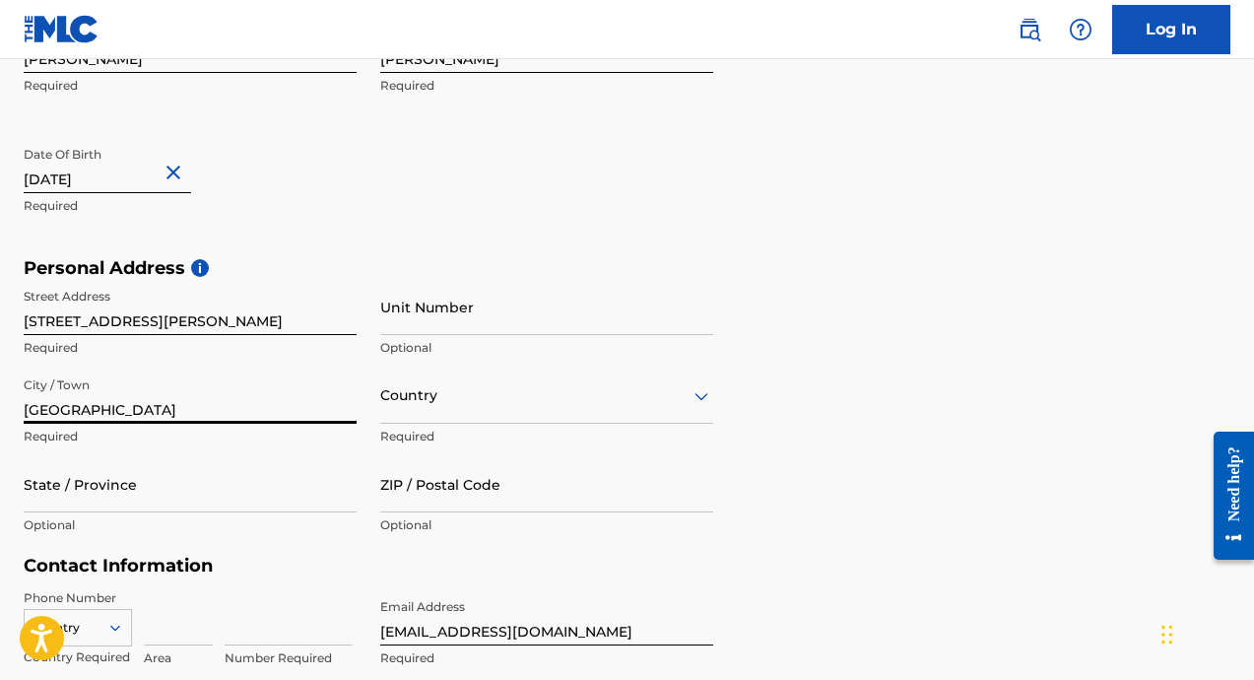
type input "Robinsonville"
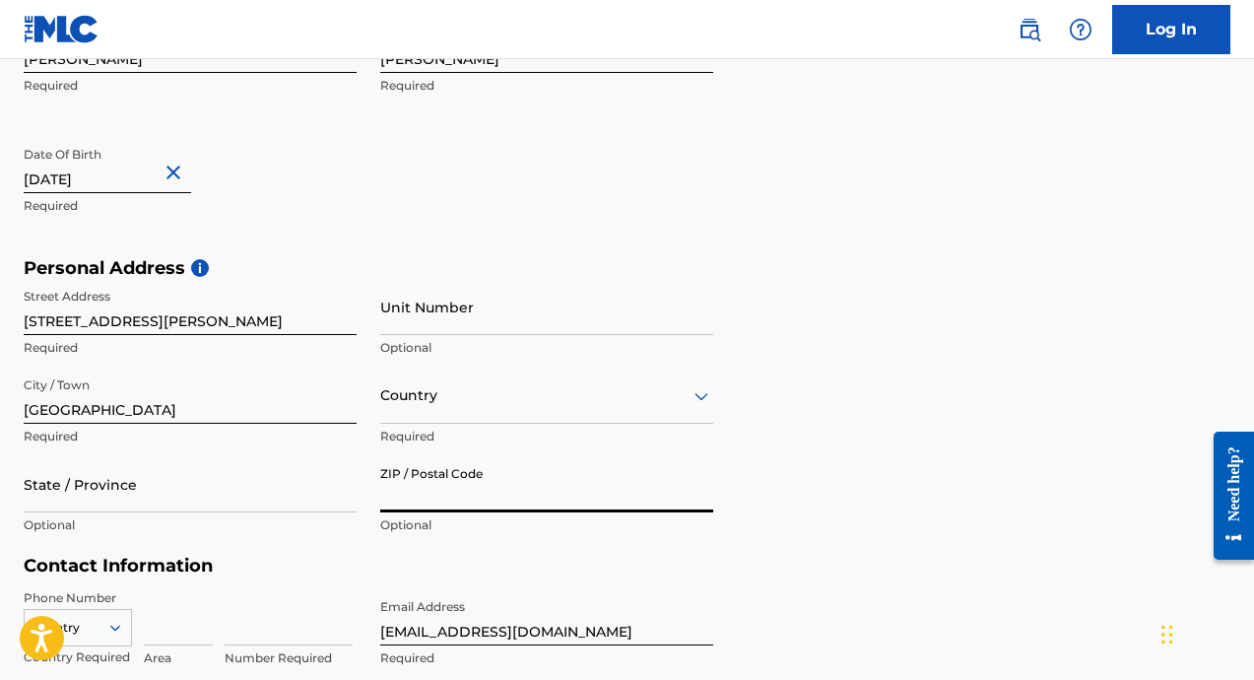
click at [415, 488] on input "ZIP / Postal Code" at bounding box center [546, 484] width 333 height 56
type input "38664"
click at [213, 507] on input "State / Province" at bounding box center [190, 484] width 333 height 56
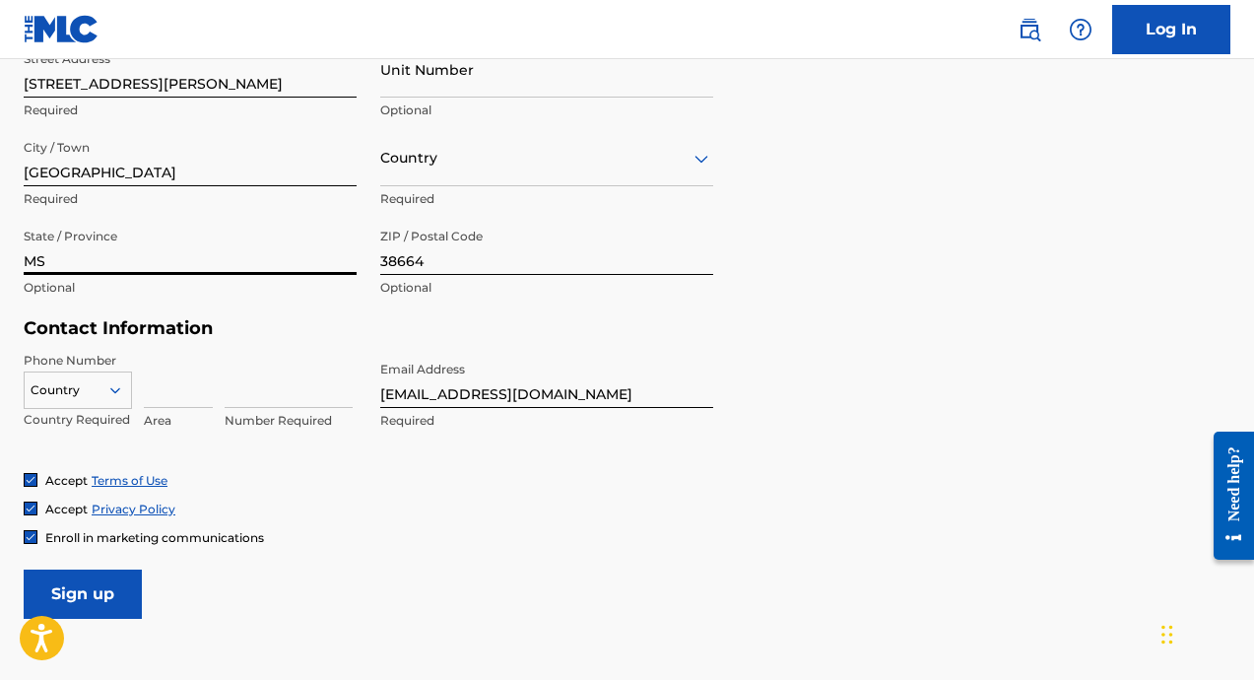
scroll to position [716, 0]
type input "MS"
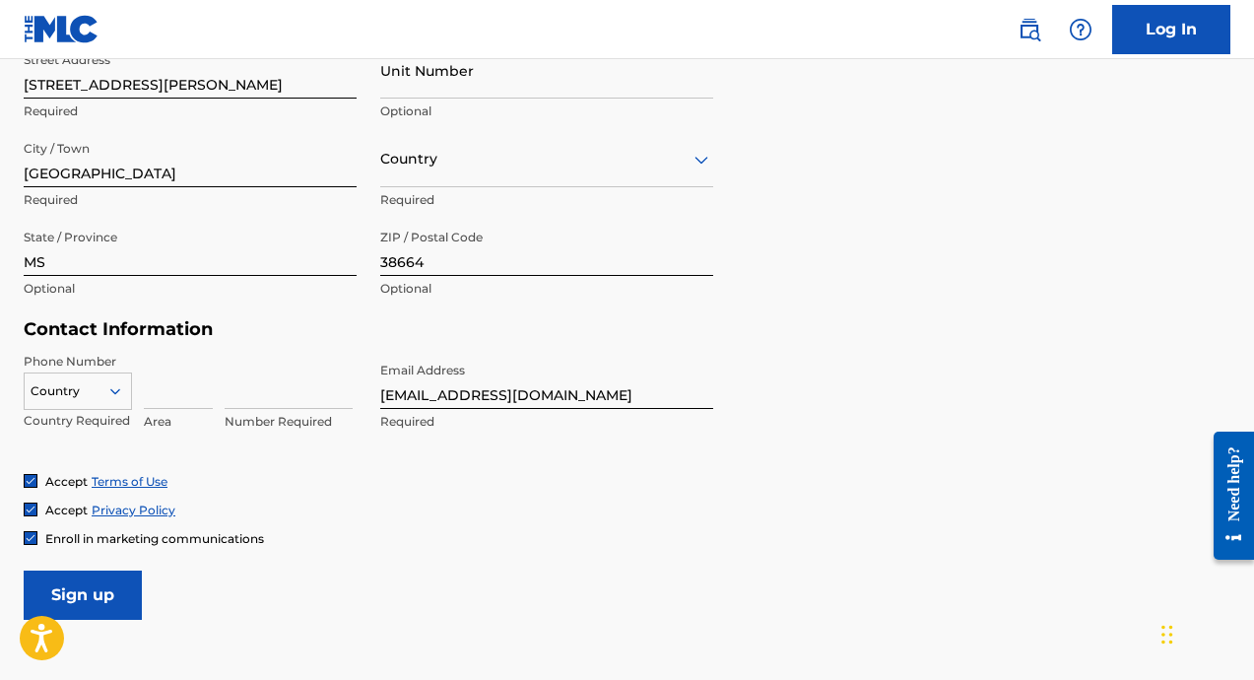
click at [174, 397] on input at bounding box center [178, 381] width 69 height 56
click at [104, 399] on div "Country" at bounding box center [78, 387] width 108 height 30
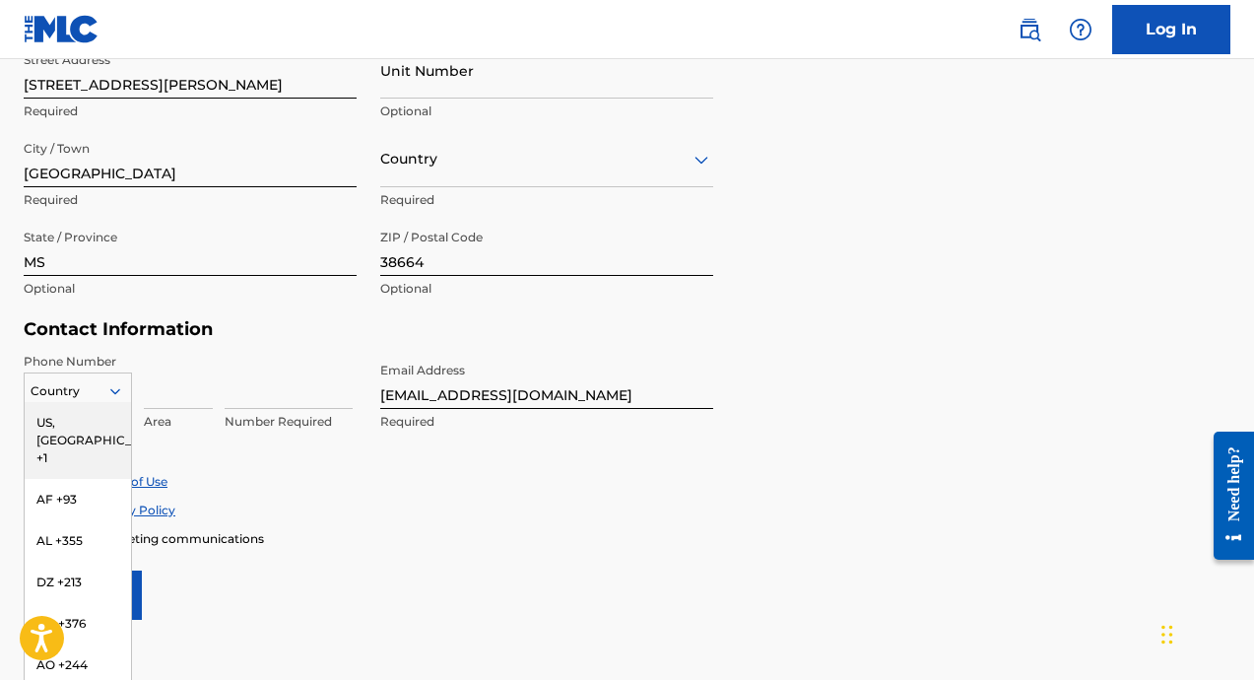
scroll to position [734, 0]
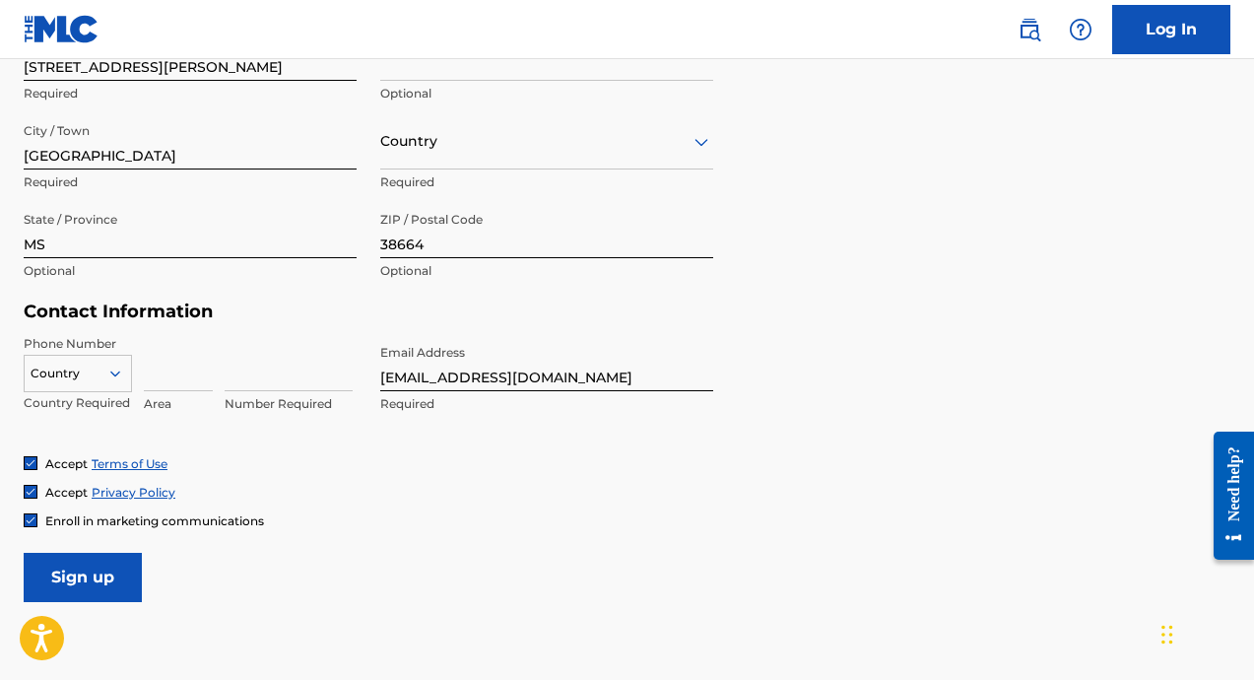
click at [190, 300] on h5 "Contact Information" at bounding box center [369, 311] width 690 height 23
click at [104, 369] on div at bounding box center [78, 374] width 106 height 22
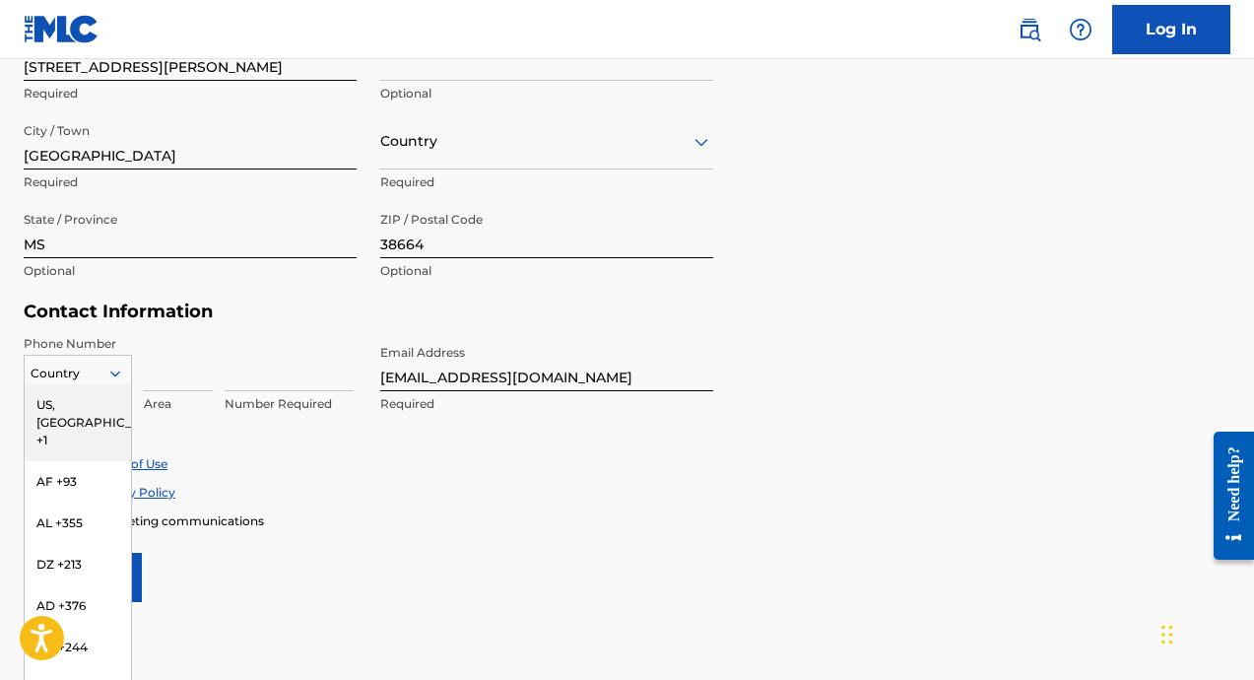
click at [103, 404] on div "US, CA +1" at bounding box center [78, 422] width 106 height 77
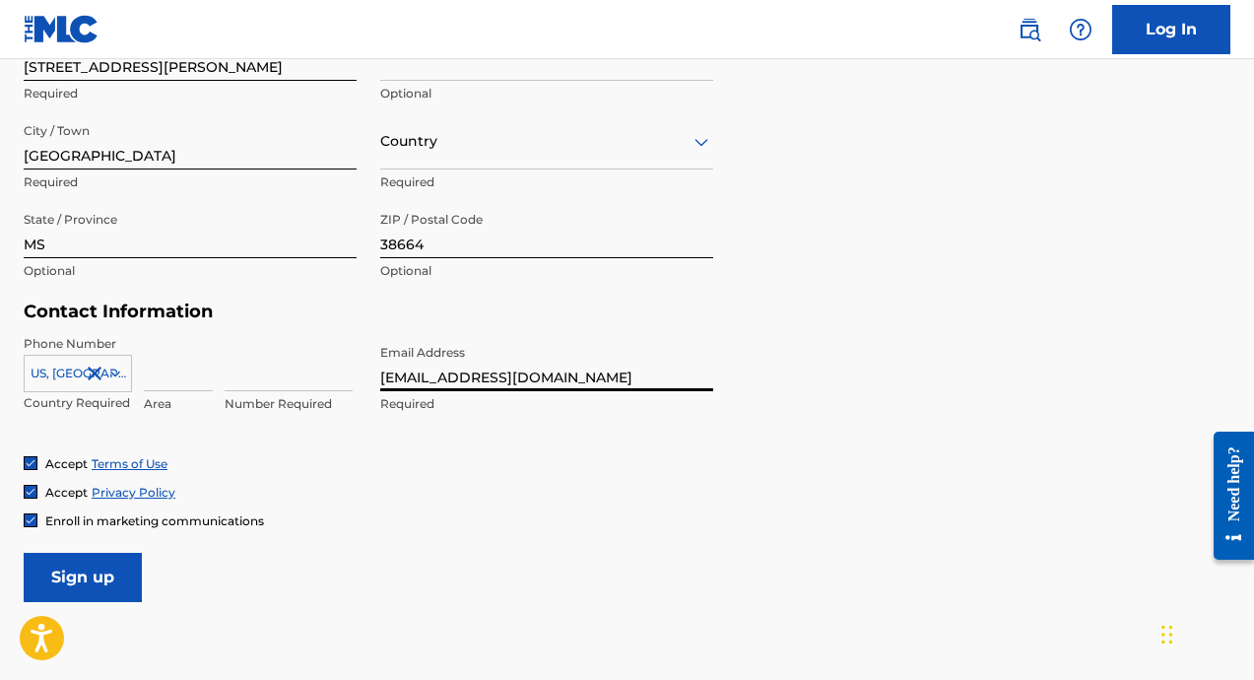
drag, startPoint x: 448, startPoint y: 376, endPoint x: 375, endPoint y: 384, distance: 73.3
click at [375, 384] on div "Phone Number US, CA +1 Country Required Area Number Required Email Address yung…" at bounding box center [369, 395] width 690 height 120
type input "juggkampbusiness@gmail.com"
click at [176, 361] on input at bounding box center [178, 363] width 69 height 56
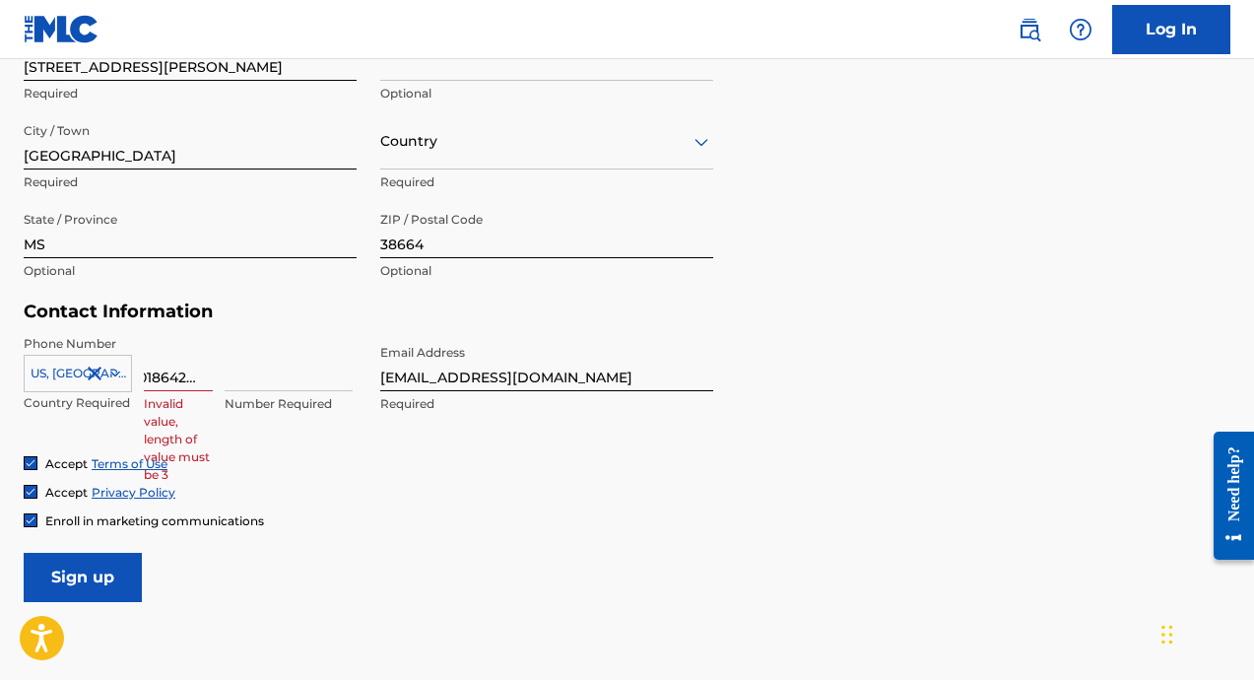
click at [316, 370] on input at bounding box center [289, 363] width 128 height 56
drag, startPoint x: 165, startPoint y: 375, endPoint x: 228, endPoint y: 378, distance: 63.1
click at [228, 378] on div "US, CA +1 Country Required 9018642900 Invalid value, length of value must be 3 …" at bounding box center [190, 379] width 333 height 89
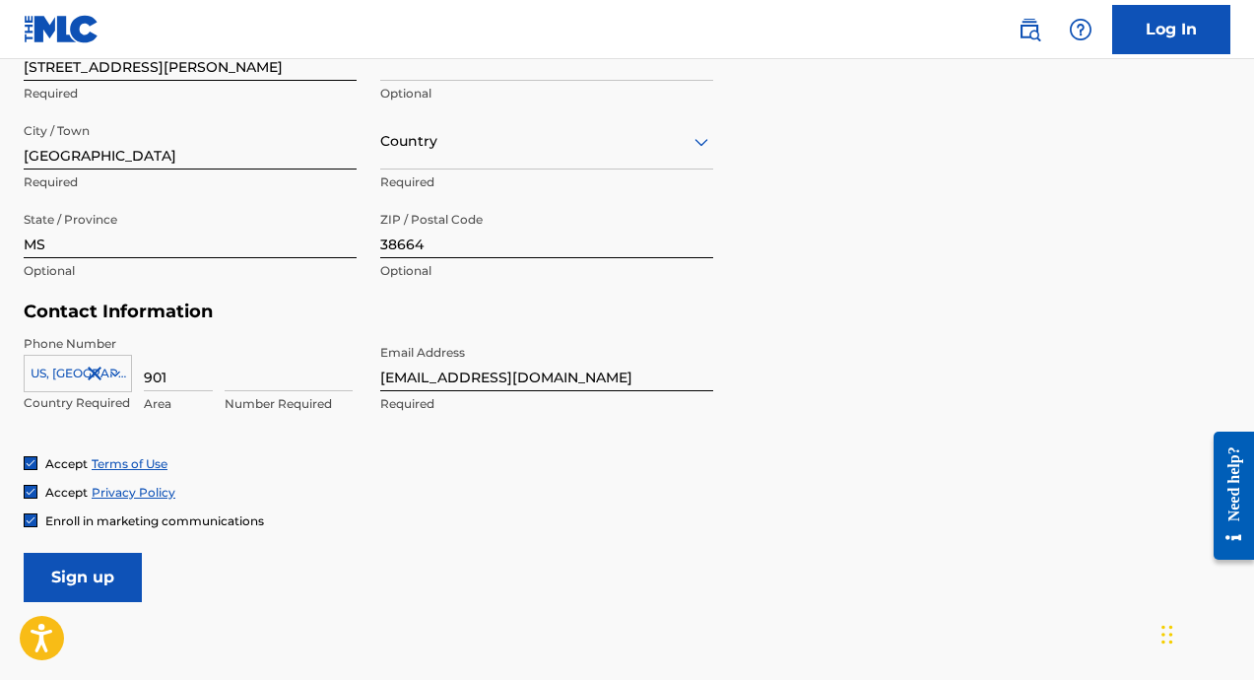
type input "901"
click at [252, 383] on input at bounding box center [289, 363] width 128 height 56
paste input "8642900"
type input "8642900"
click at [340, 441] on div "Phone Number US, CA +1 Country Required 901 Area 8642900 Number Required Email …" at bounding box center [369, 395] width 690 height 120
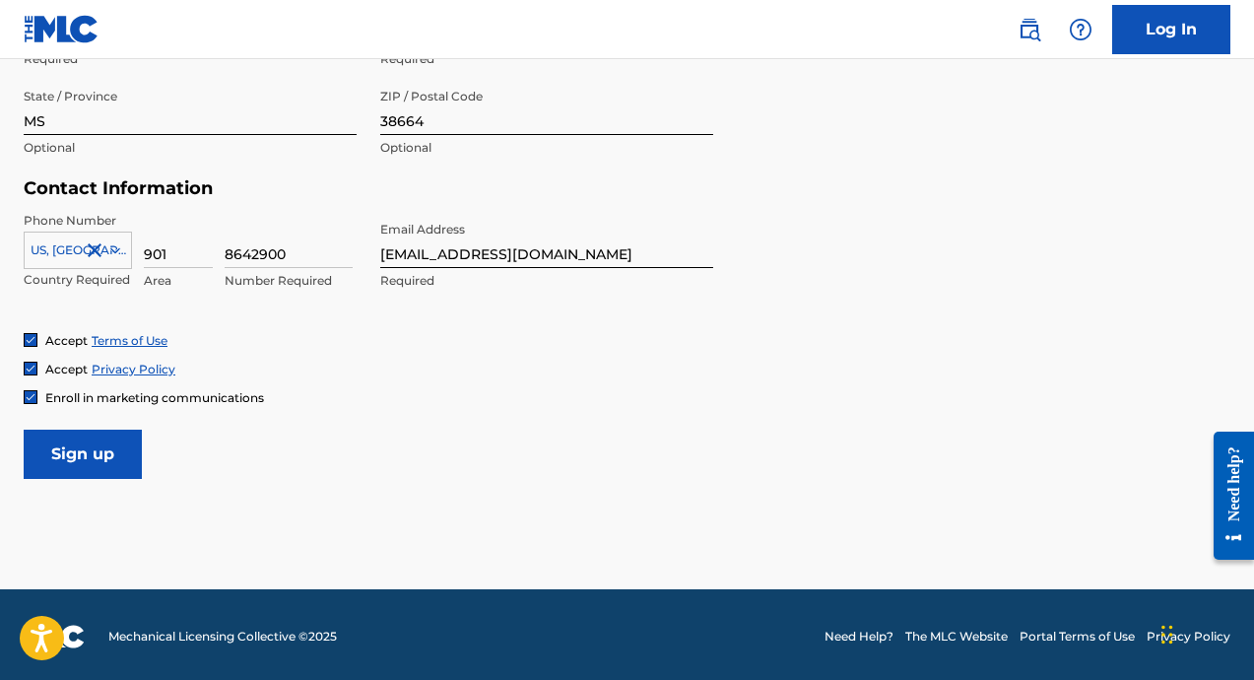
scroll to position [861, 0]
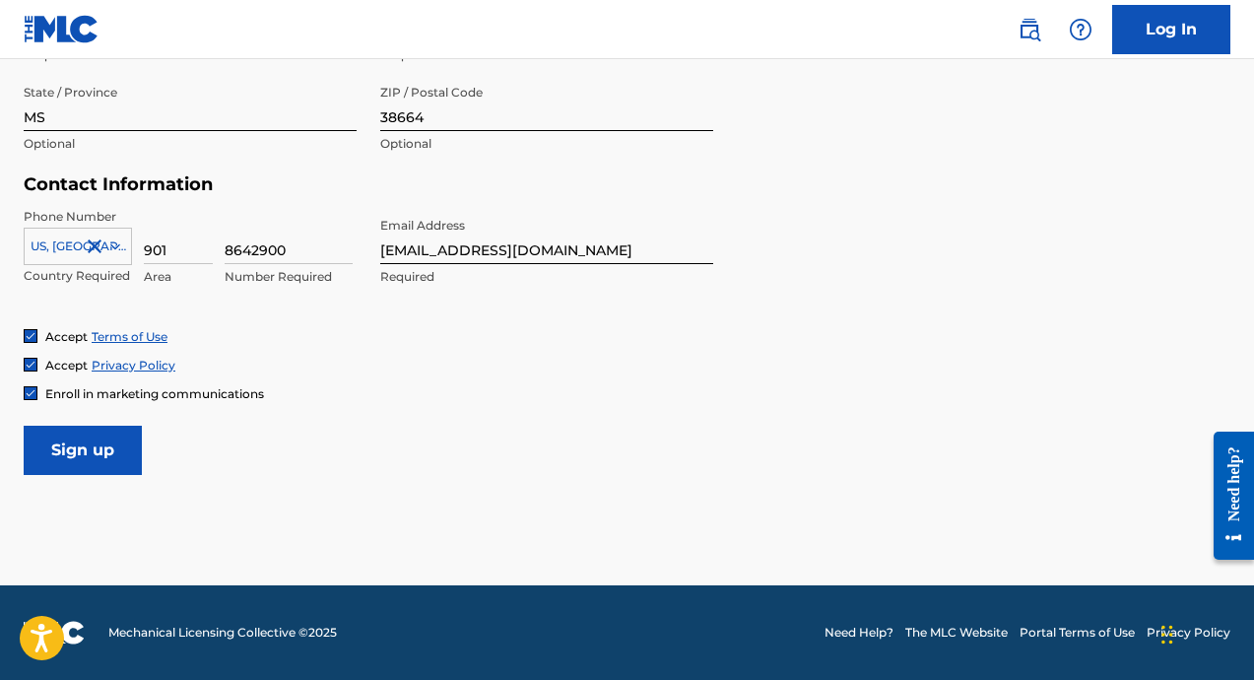
click at [121, 454] on input "Sign up" at bounding box center [83, 450] width 118 height 49
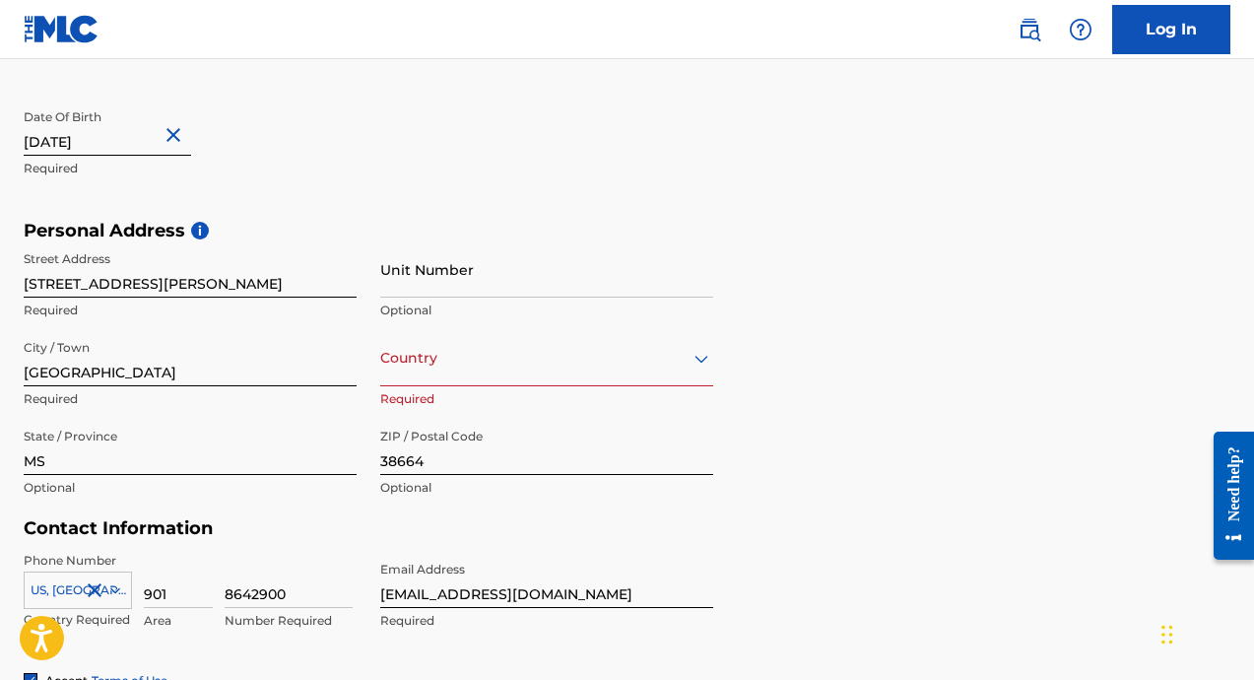
scroll to position [568, 0]
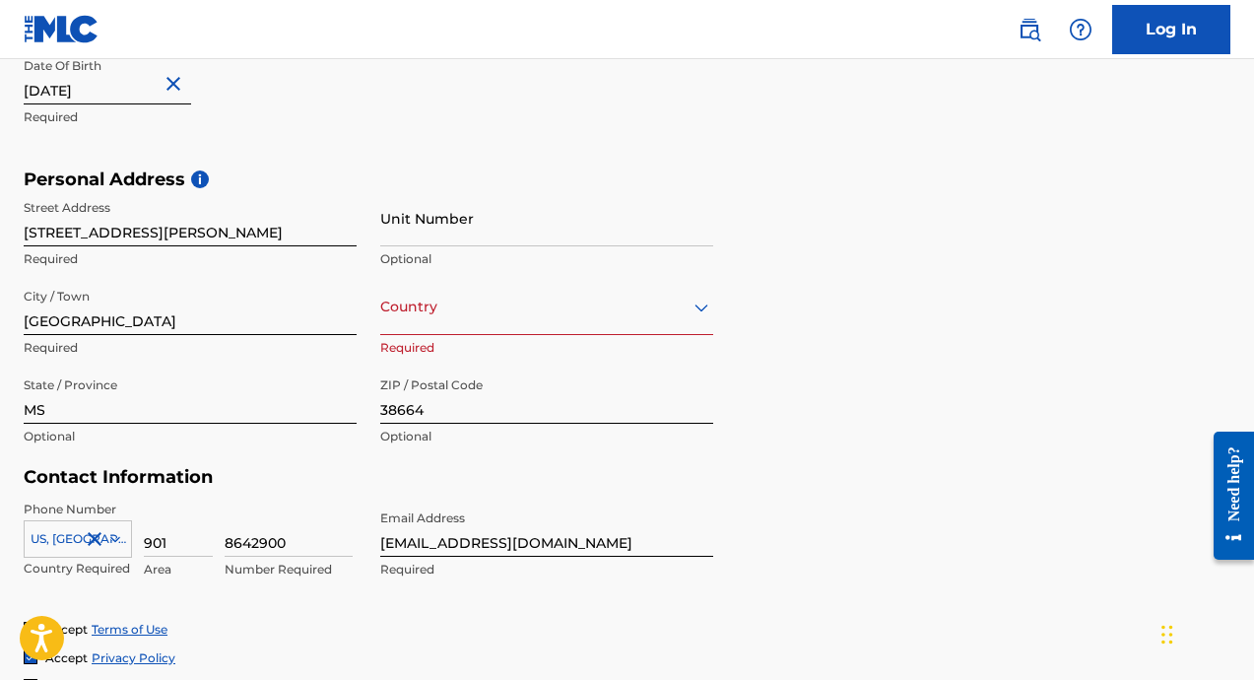
click at [500, 321] on div "Country" at bounding box center [546, 307] width 333 height 56
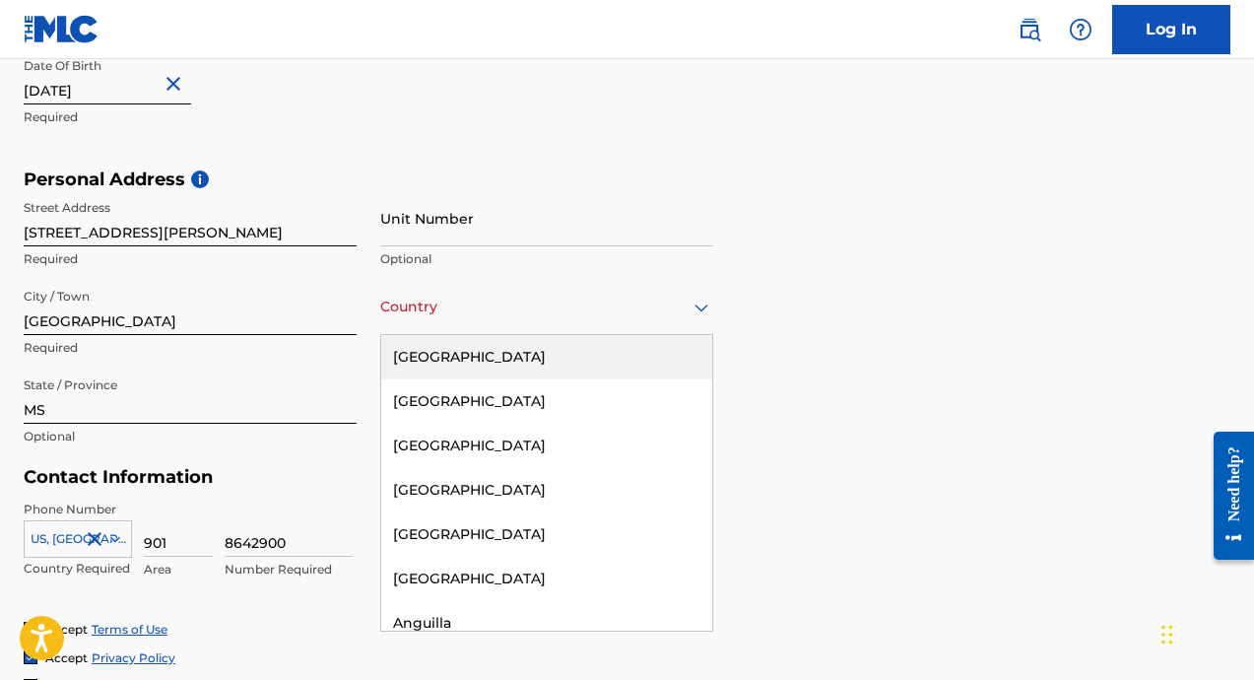
click at [476, 364] on div "United States" at bounding box center [546, 357] width 331 height 44
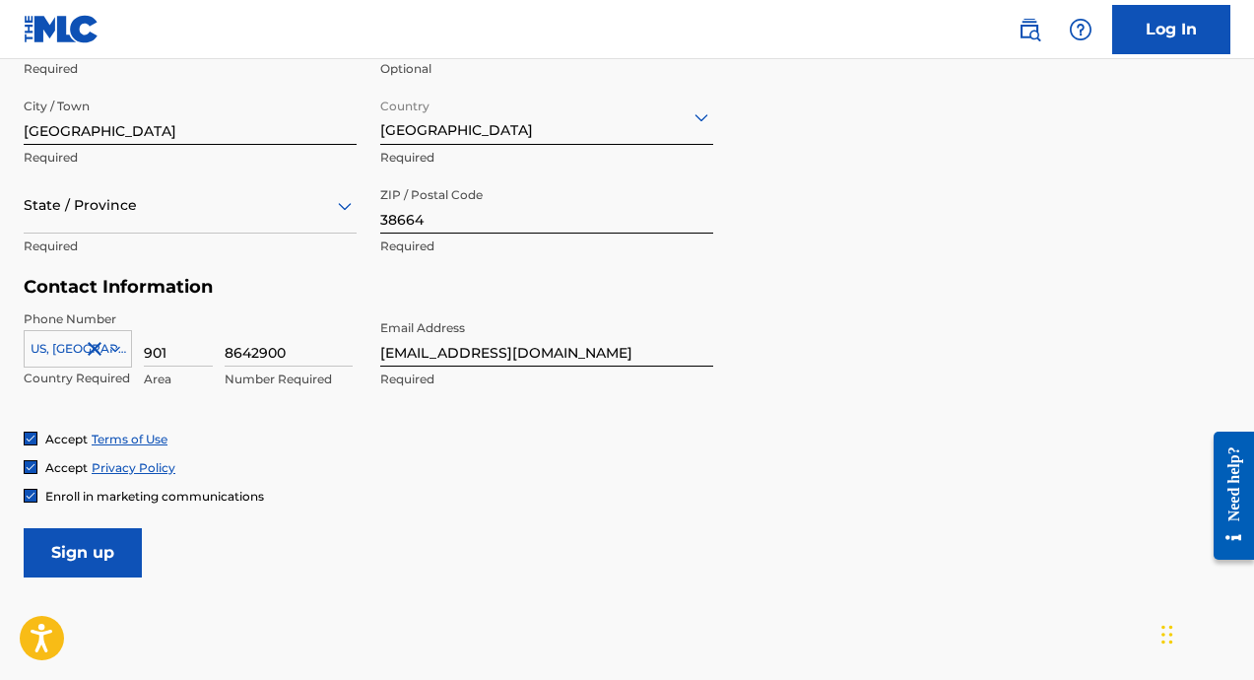
scroll to position [861, 0]
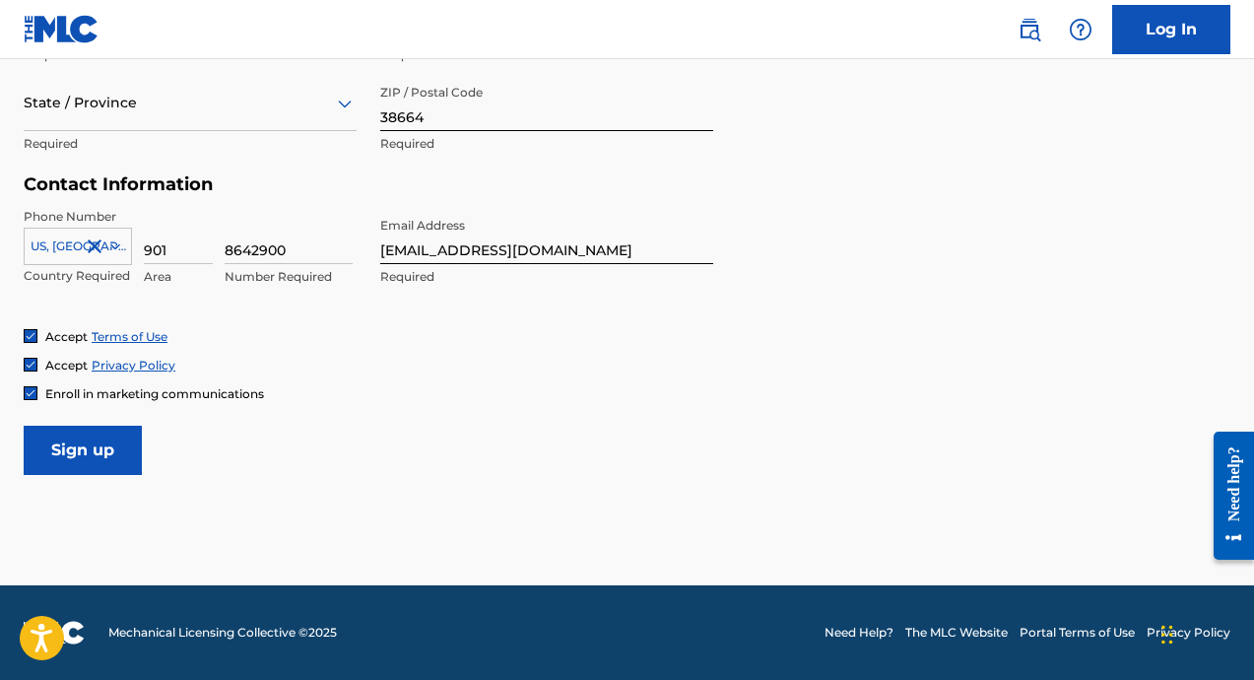
click at [90, 118] on div "State / Province" at bounding box center [190, 103] width 333 height 56
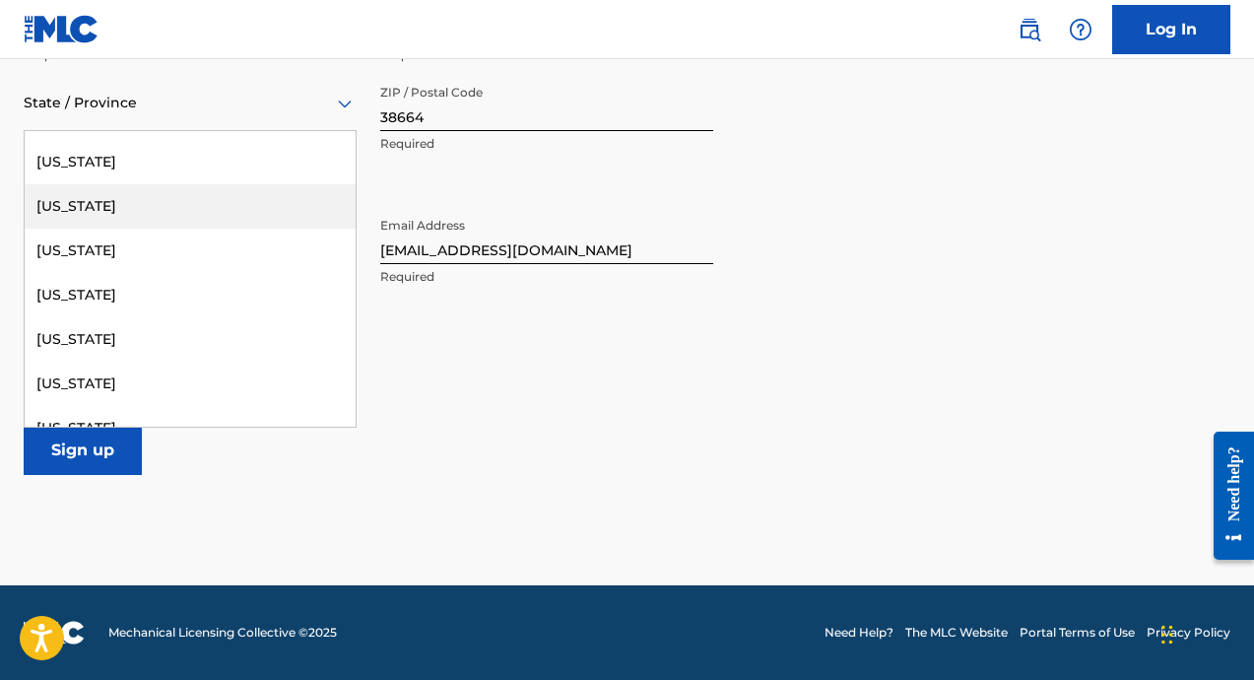
scroll to position [1138, 0]
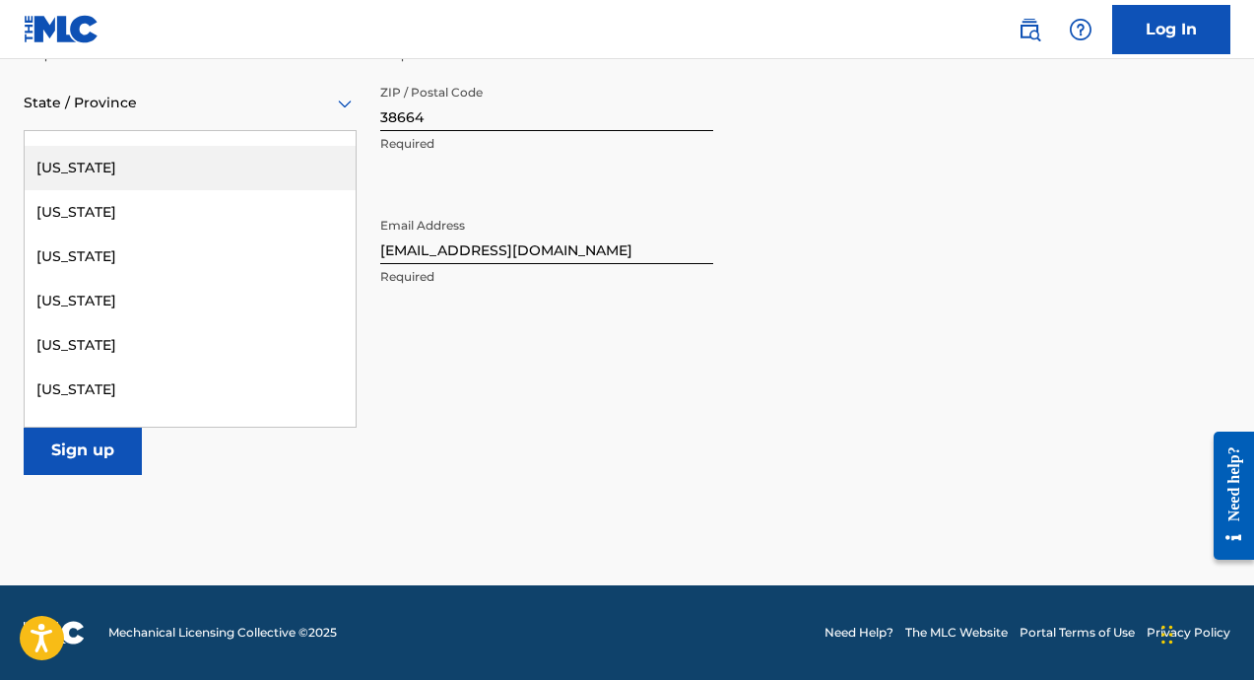
click at [104, 164] on div "Mississippi" at bounding box center [190, 168] width 331 height 44
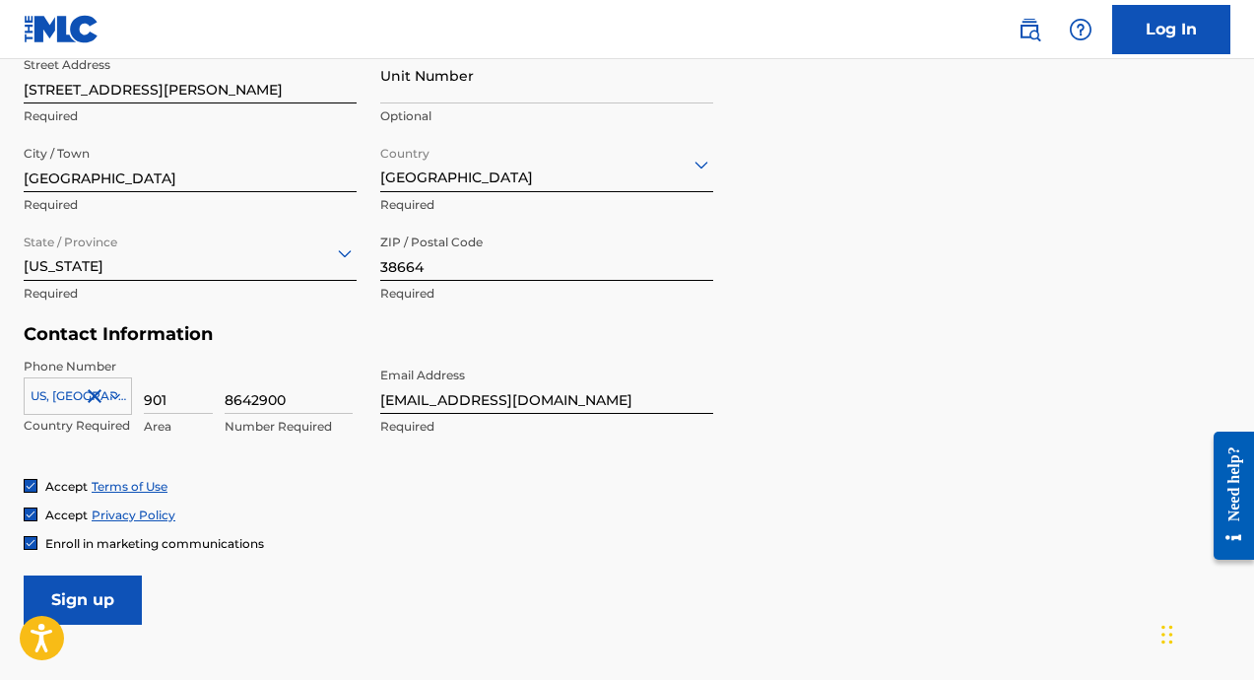
scroll to position [765, 0]
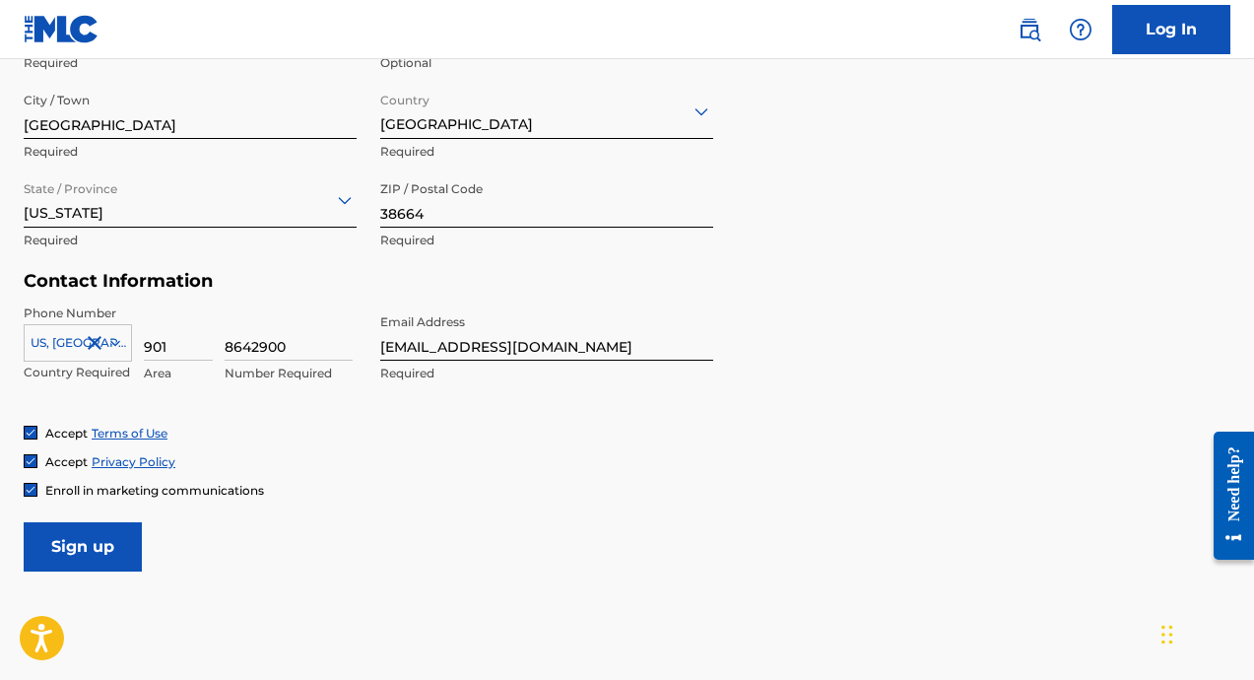
click at [107, 537] on input "Sign up" at bounding box center [83, 546] width 118 height 49
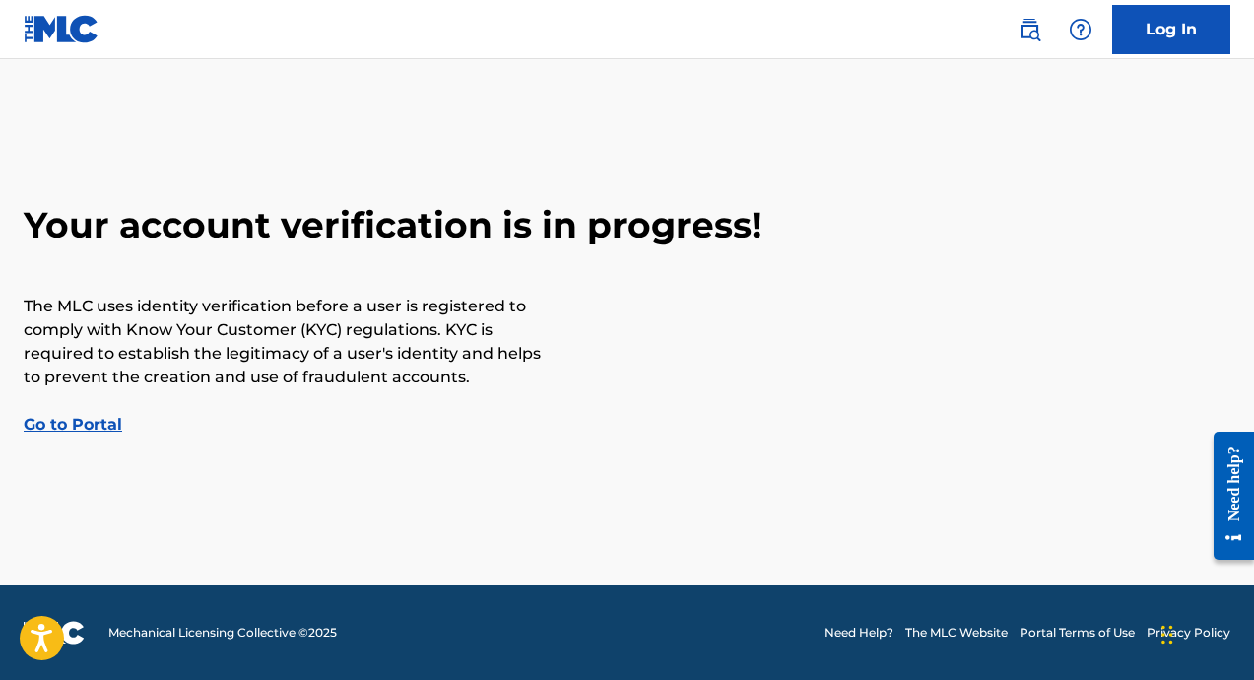
click at [111, 421] on link "Go to Portal" at bounding box center [73, 424] width 99 height 19
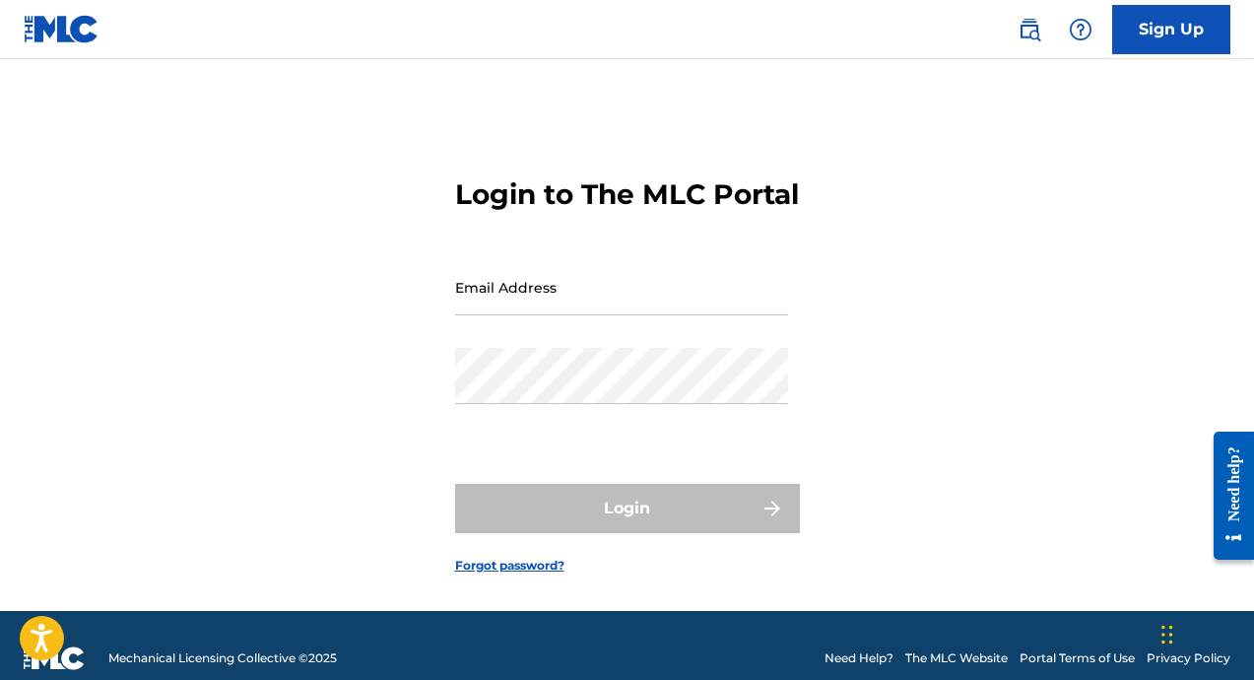
type input "[EMAIL_ADDRESS][DOMAIN_NAME]"
